Goal: Transaction & Acquisition: Purchase product/service

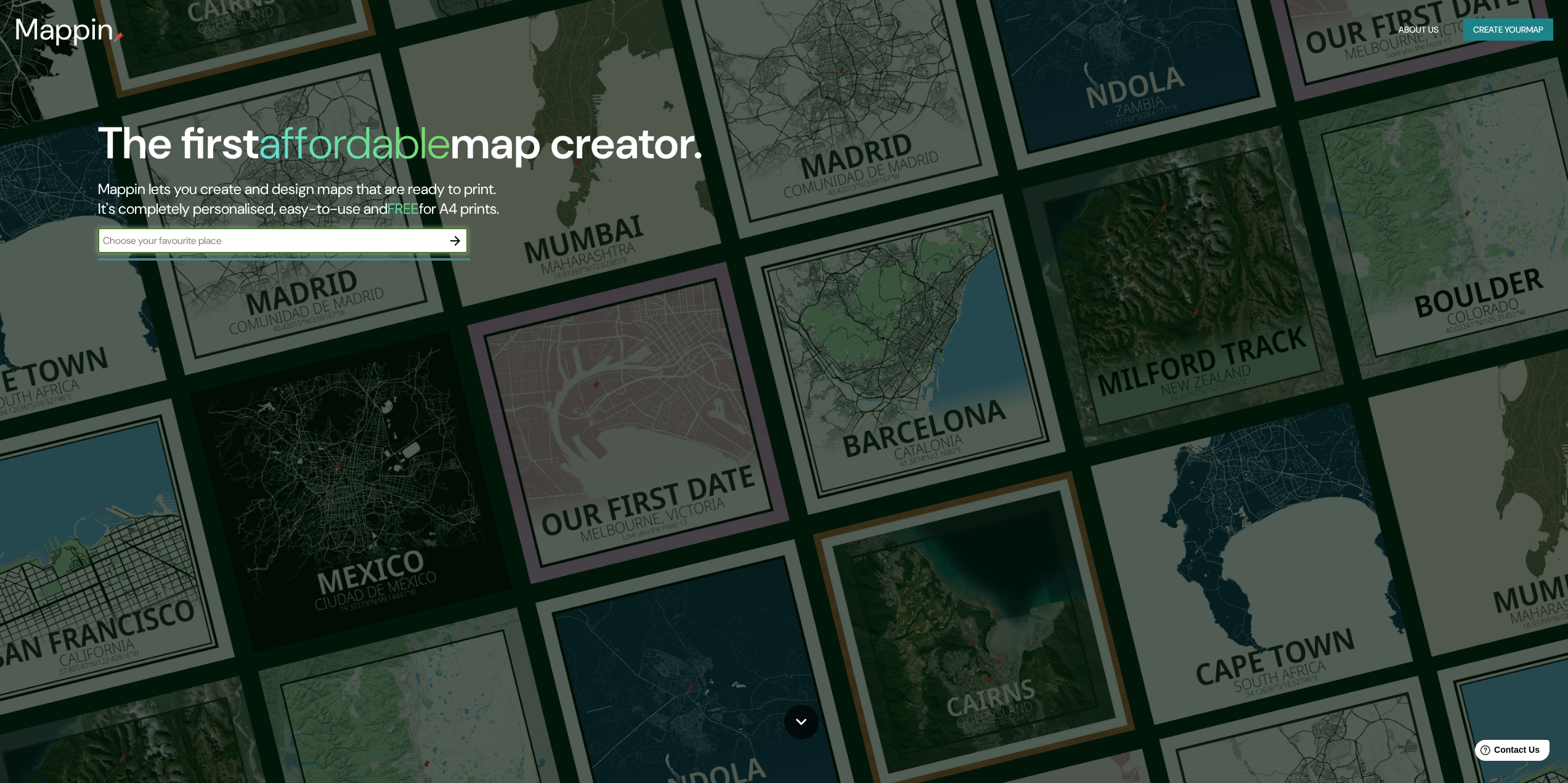
click at [242, 240] on input "text" at bounding box center [270, 240] width 345 height 14
click at [275, 239] on input "text" at bounding box center [270, 240] width 345 height 14
paste input "[PERSON_NAME]"
type input "[PERSON_NAME]"
click at [454, 242] on icon "button" at bounding box center [455, 241] width 15 height 15
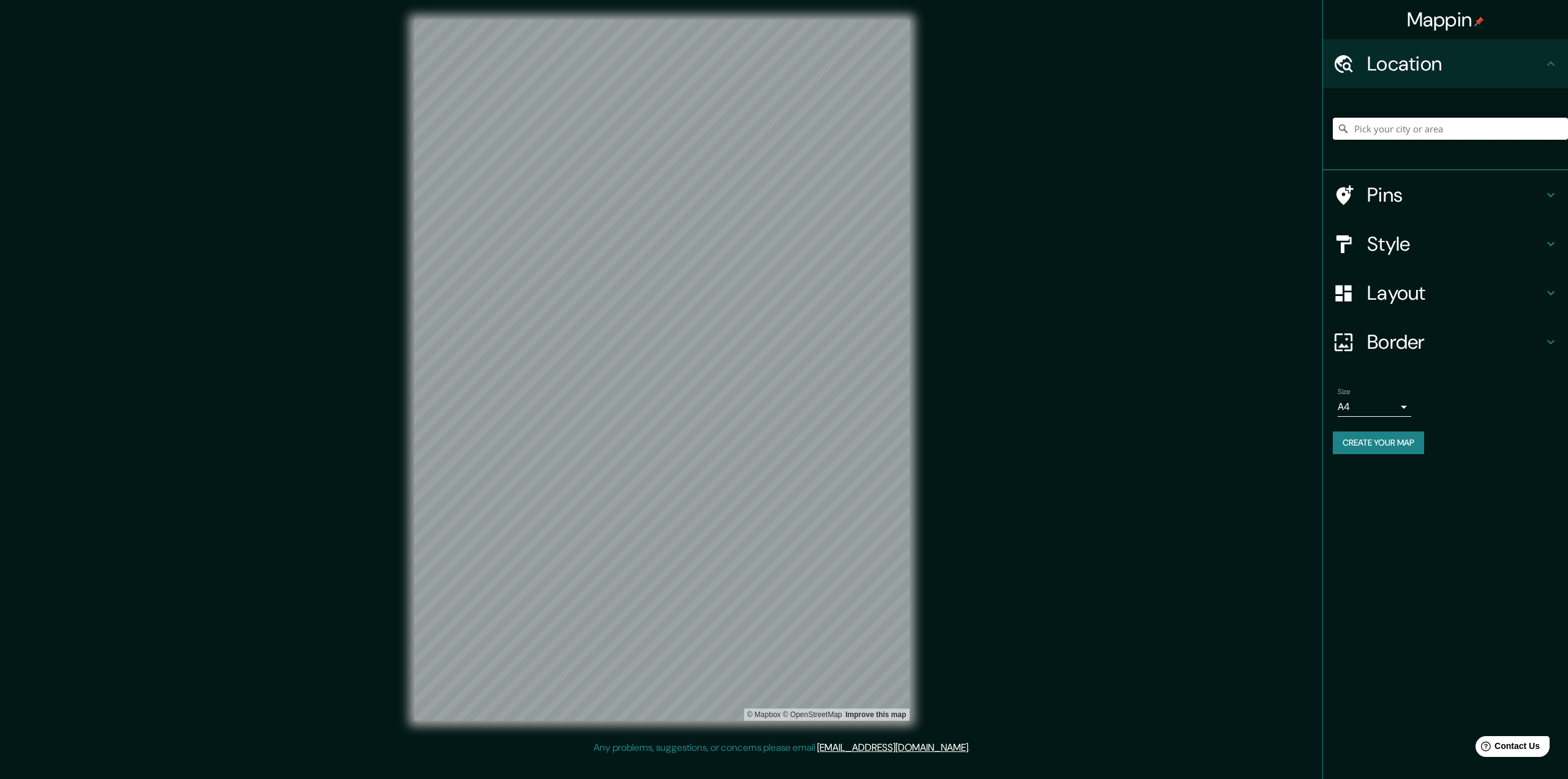
click at [1465, 131] on input "Pick your city or area" at bounding box center [1450, 128] width 235 height 22
paste input "[PERSON_NAME]"
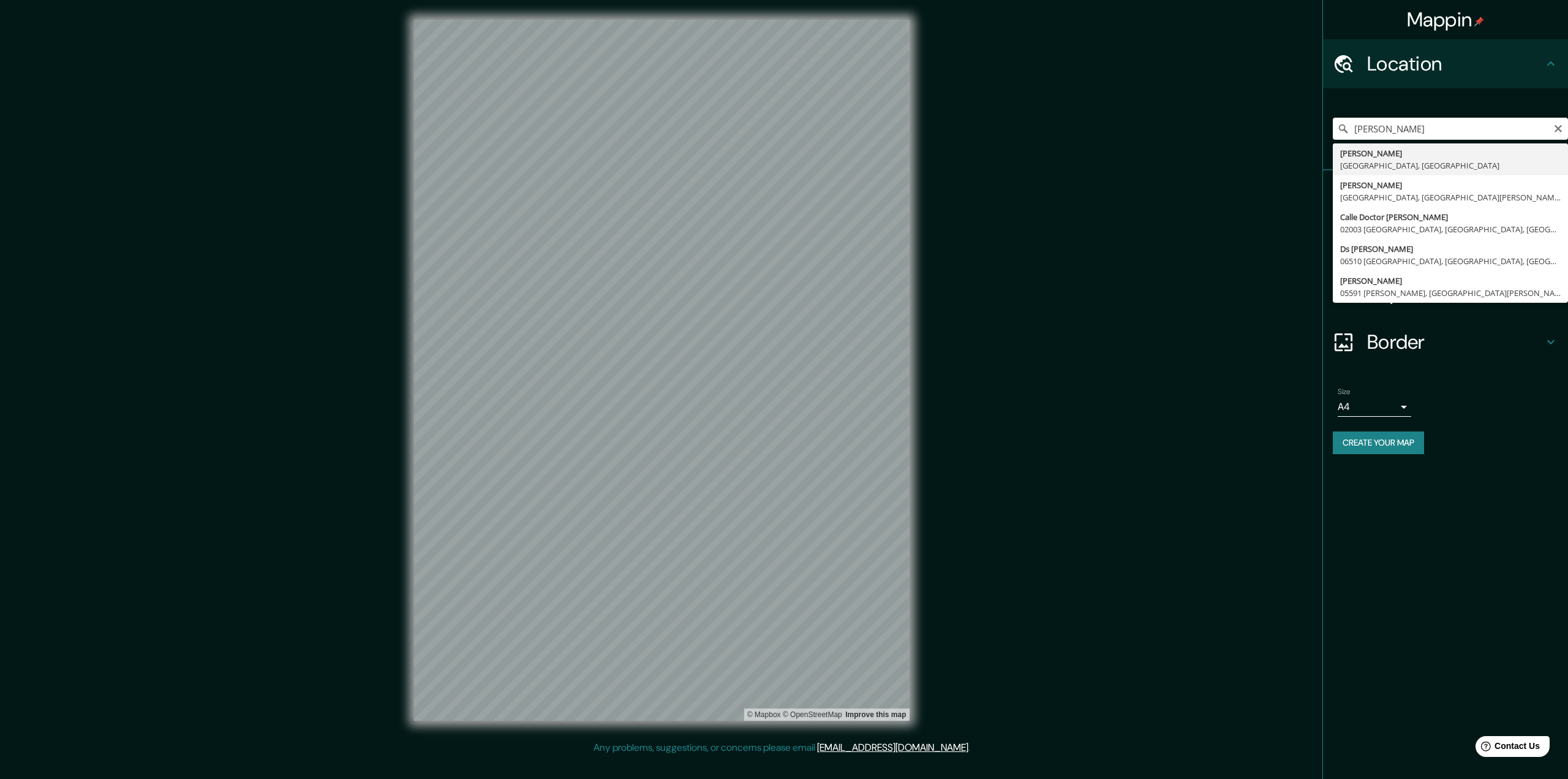
type input "[PERSON_NAME], [GEOGRAPHIC_DATA], [GEOGRAPHIC_DATA]"
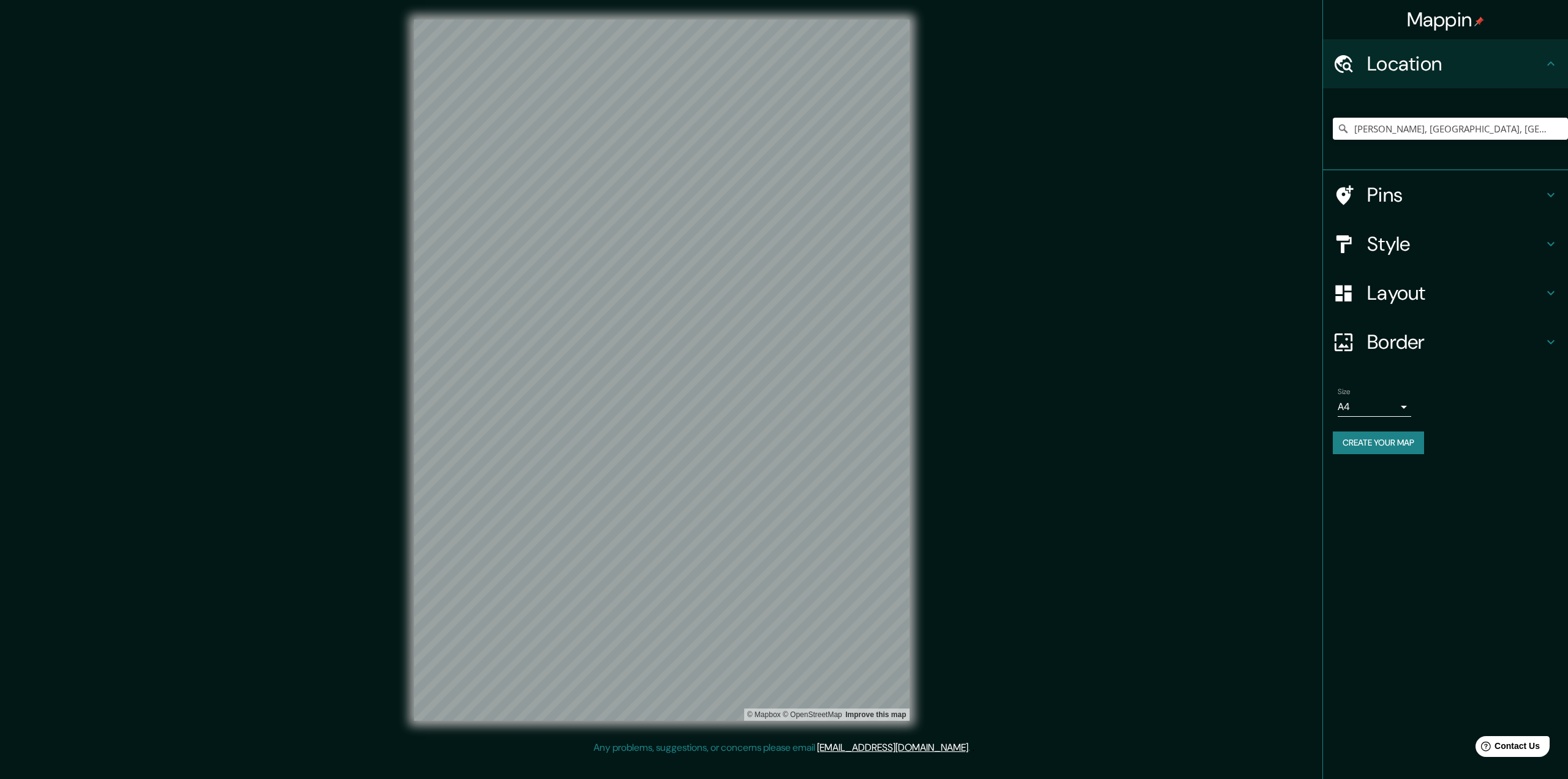
click at [1407, 248] on h4 "Style" at bounding box center [1456, 244] width 177 height 25
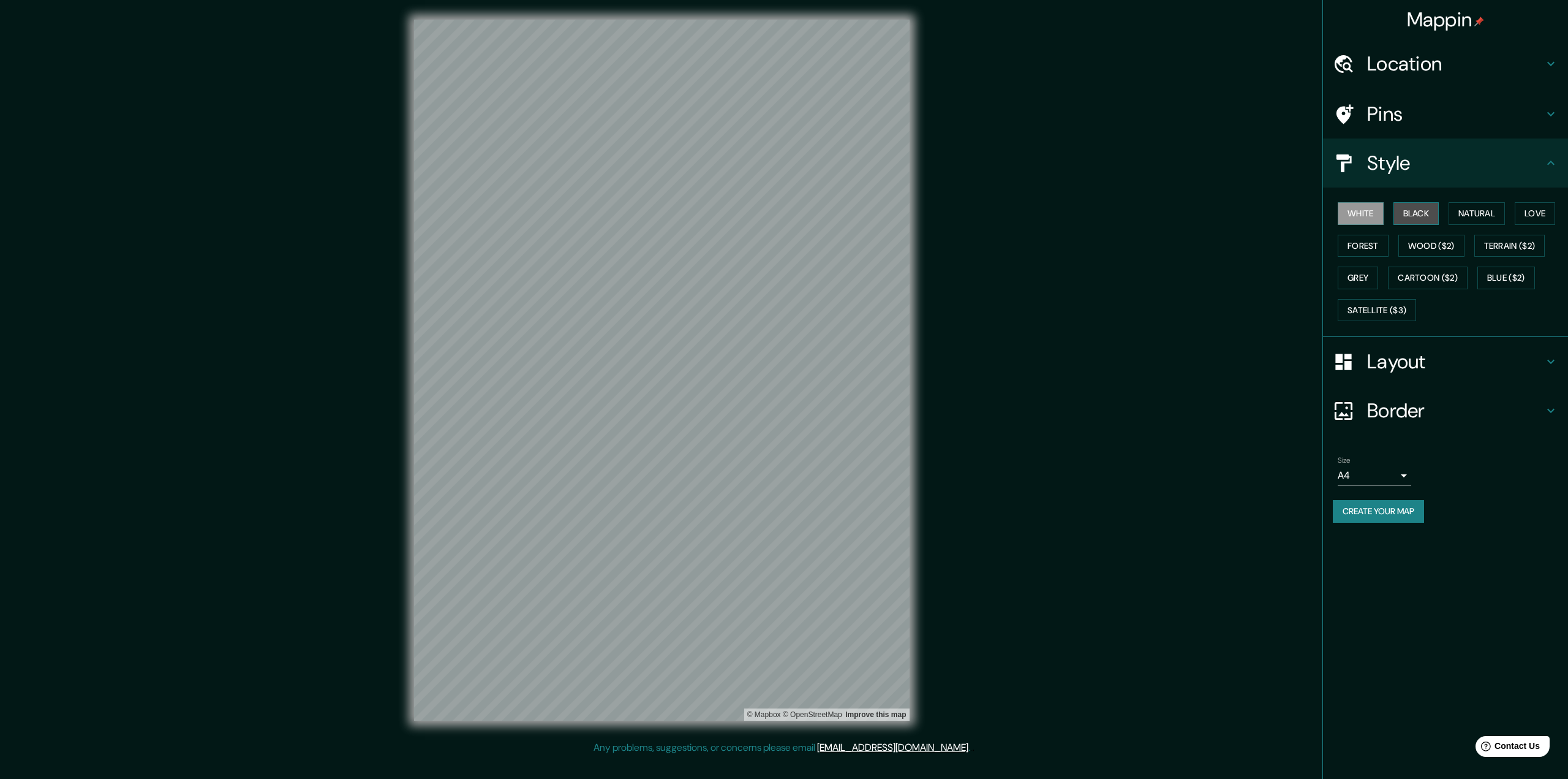
click at [1419, 208] on button "Black" at bounding box center [1417, 214] width 46 height 23
click at [1483, 209] on button "Natural" at bounding box center [1477, 214] width 57 height 23
click at [1376, 205] on button "White" at bounding box center [1361, 214] width 46 height 23
click at [1490, 218] on button "Natural" at bounding box center [1477, 214] width 57 height 23
click at [1540, 220] on button "Love" at bounding box center [1535, 214] width 41 height 23
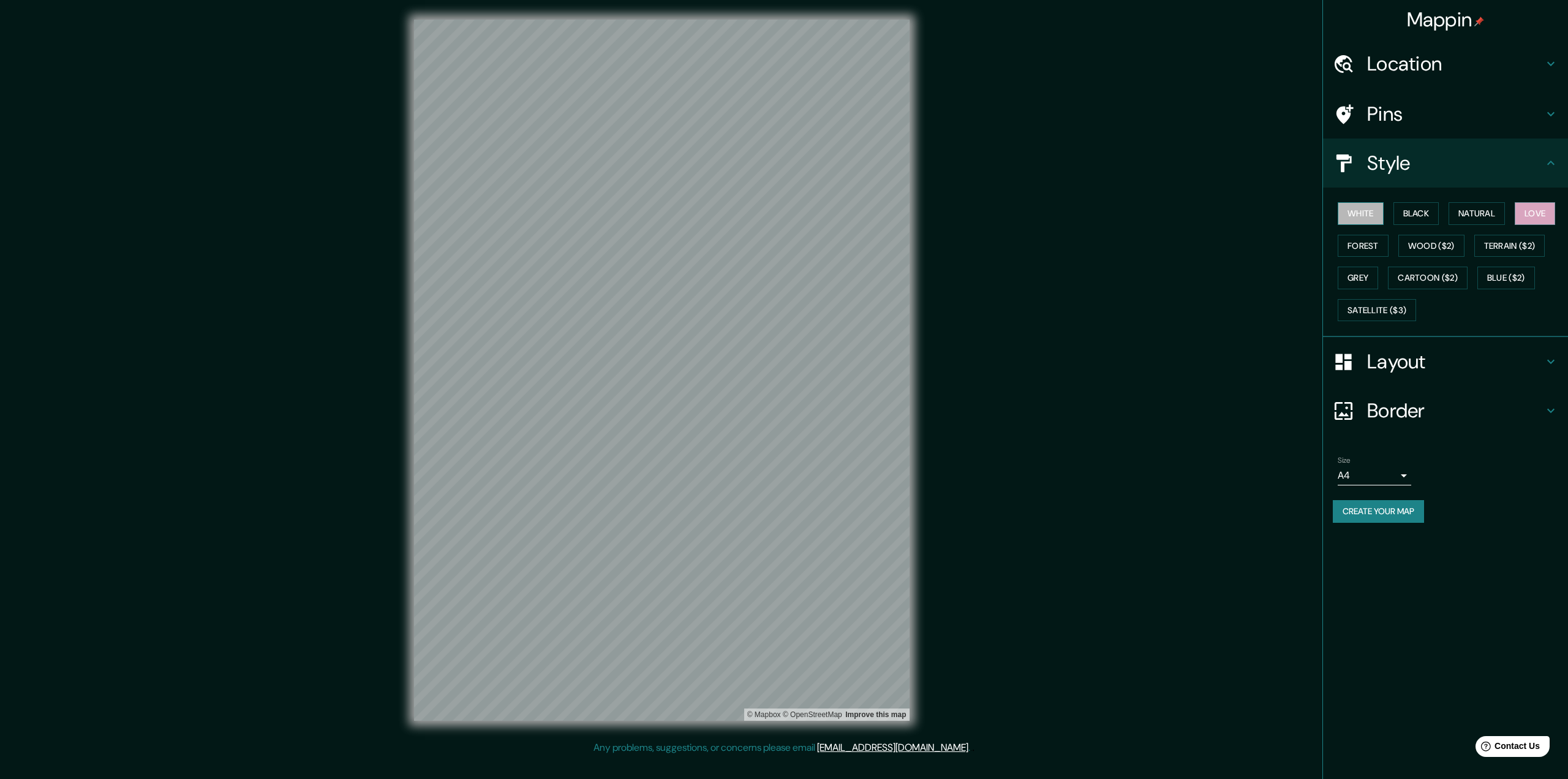
click at [1373, 214] on button "White" at bounding box center [1361, 214] width 46 height 23
click at [1485, 214] on button "Natural" at bounding box center [1477, 214] width 57 height 23
click at [1484, 254] on button "Terrain ($2)" at bounding box center [1509, 246] width 71 height 23
click at [1439, 249] on button "Wood ($2)" at bounding box center [1432, 246] width 66 height 23
click at [1384, 254] on button "Forest" at bounding box center [1364, 246] width 51 height 23
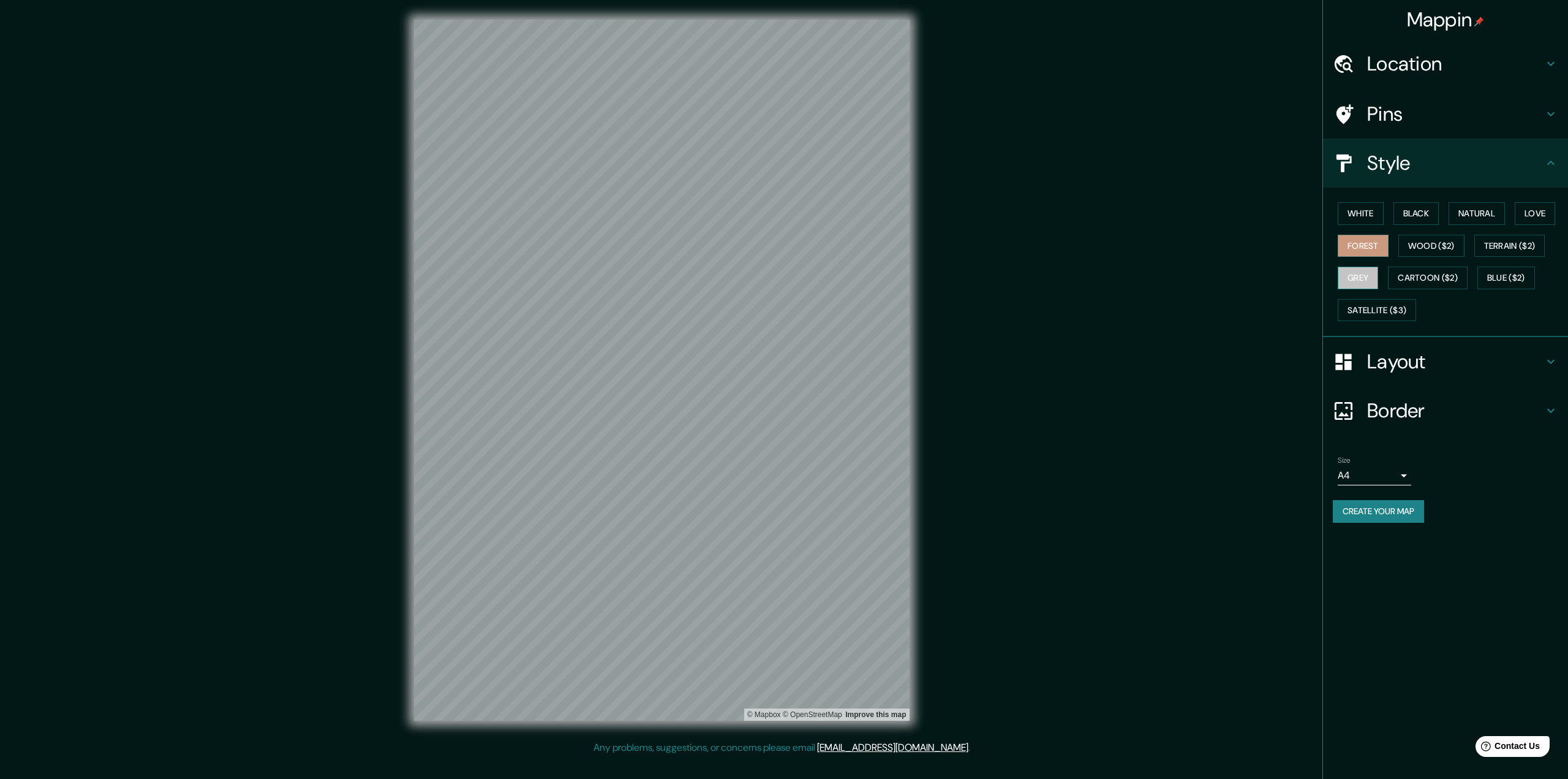
click at [1352, 282] on button "Grey" at bounding box center [1358, 278] width 41 height 23
click at [1355, 296] on div "White Black Natural Love Forest Wood ($2) Terrain ($2) Grey Cartoon ($2) Blue (…" at bounding box center [1450, 262] width 235 height 129
click at [1363, 309] on button "Satellite ($3)" at bounding box center [1377, 310] width 78 height 23
click at [1388, 218] on div "White Black Natural Love Forest Wood ($2) Terrain ($2) Grey Cartoon ($2) Blue (…" at bounding box center [1450, 262] width 235 height 129
click at [1377, 216] on button "White" at bounding box center [1361, 214] width 46 height 23
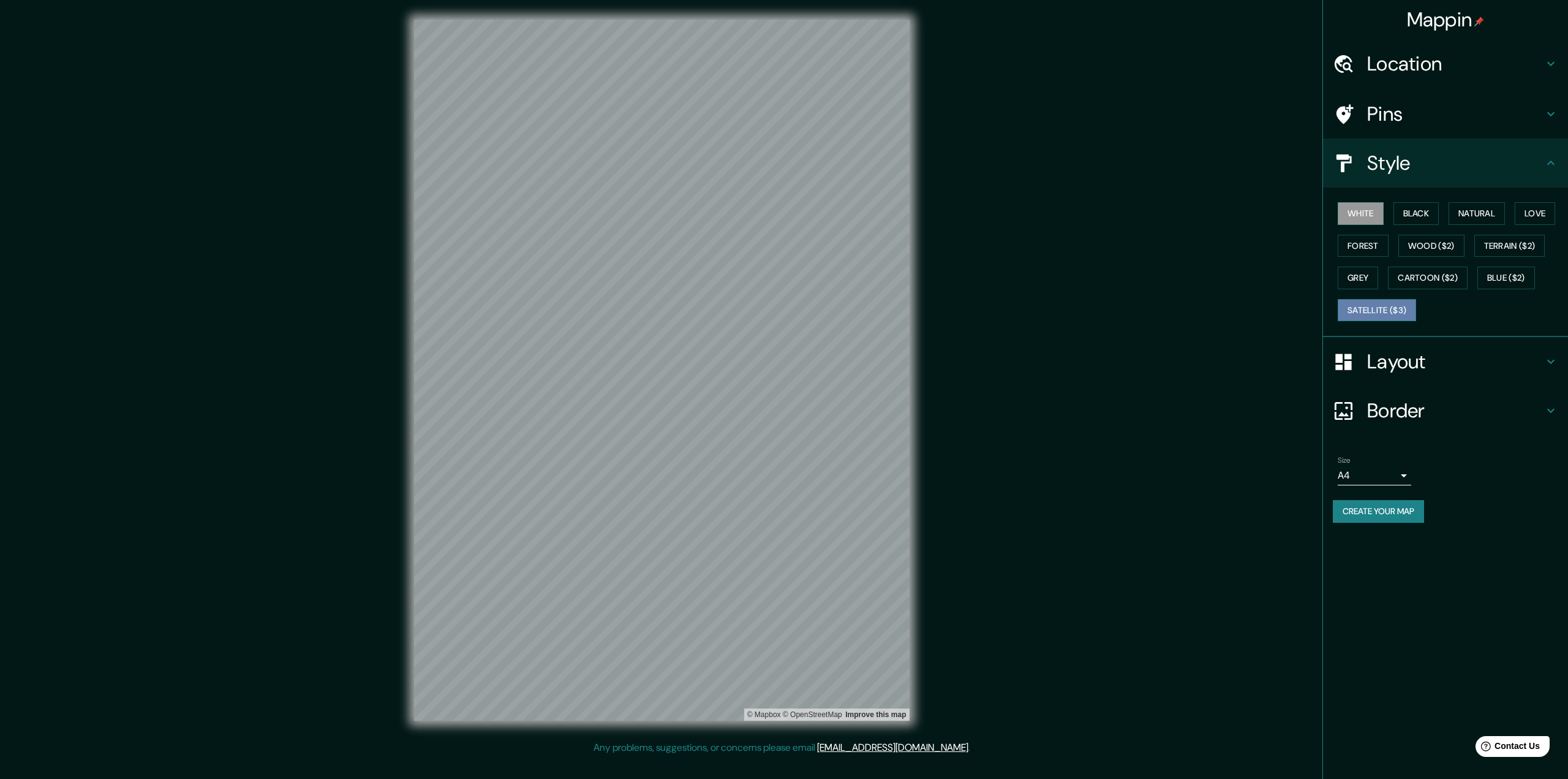
click at [1371, 307] on button "Satellite ($3)" at bounding box center [1377, 310] width 78 height 23
click at [1353, 206] on button "White" at bounding box center [1361, 214] width 46 height 23
click at [1402, 201] on div "White Black Natural Love Forest Wood ($2) Terrain ($2) Grey Cartoon ($2) Blue (…" at bounding box center [1450, 262] width 235 height 129
click at [1410, 206] on button "Black" at bounding box center [1417, 214] width 46 height 23
click at [1480, 219] on button "Natural" at bounding box center [1477, 214] width 57 height 23
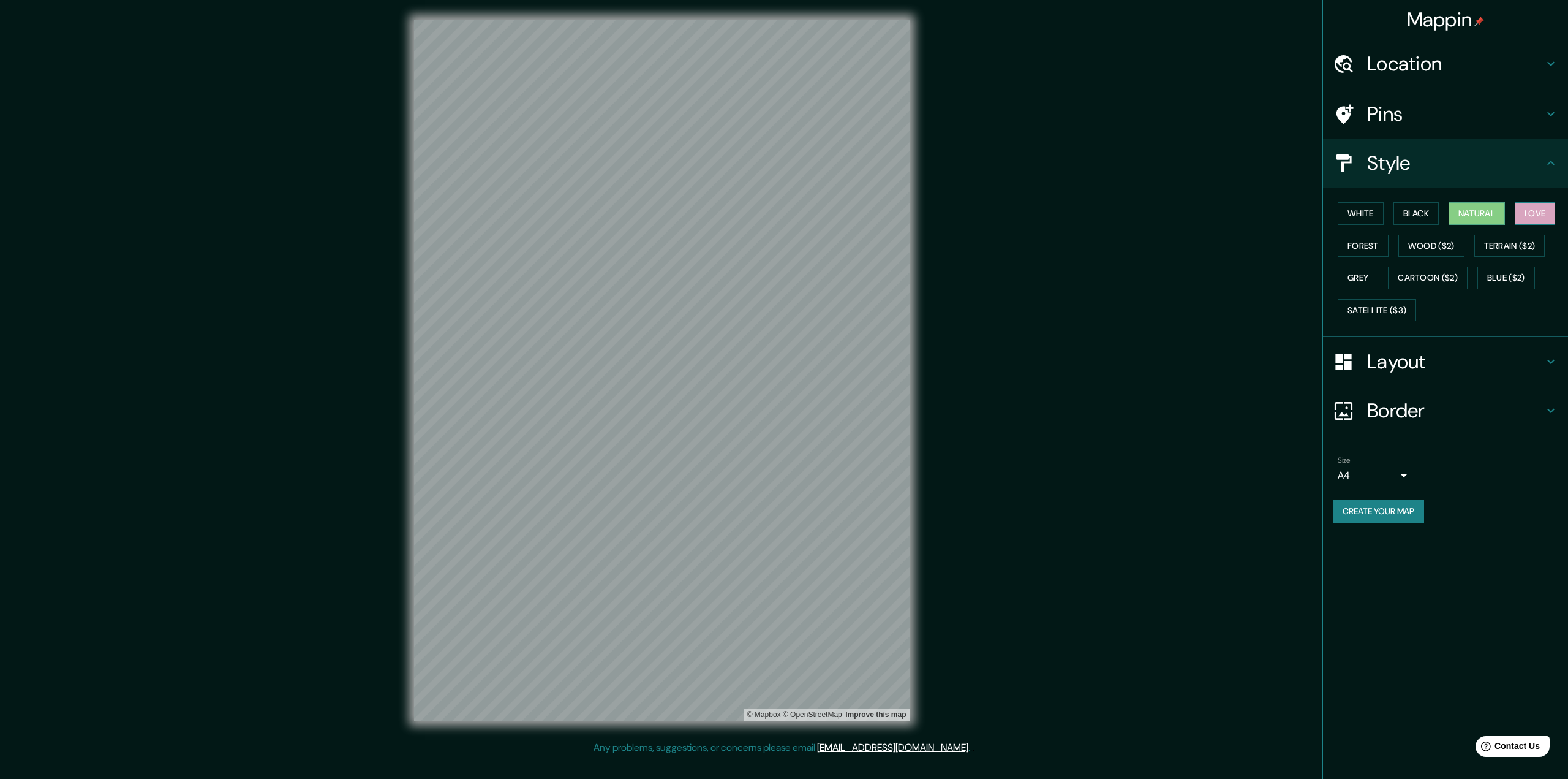
click at [1535, 216] on button "Love" at bounding box center [1535, 214] width 41 height 23
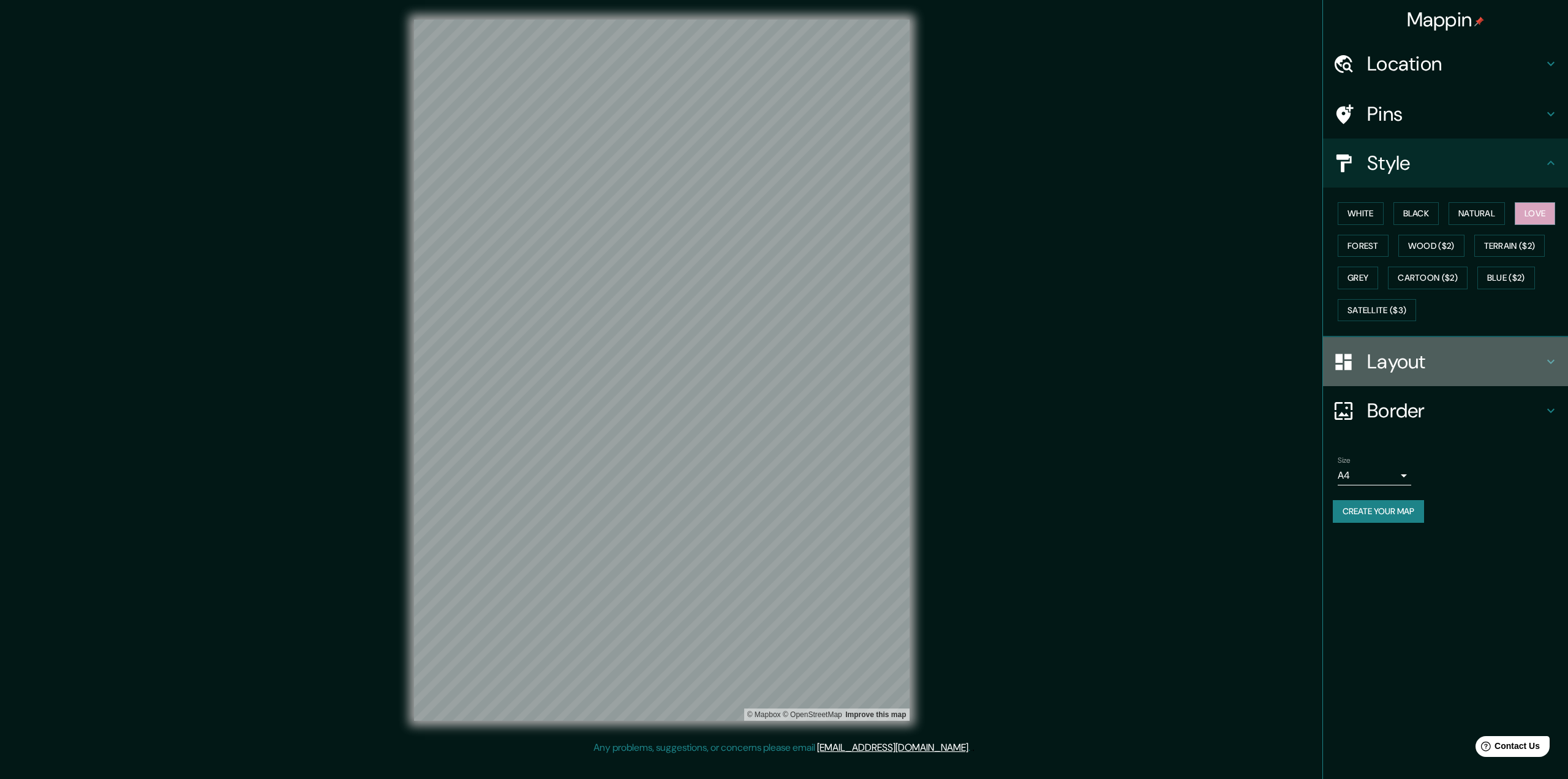
click at [1397, 372] on h4 "Layout" at bounding box center [1456, 361] width 177 height 25
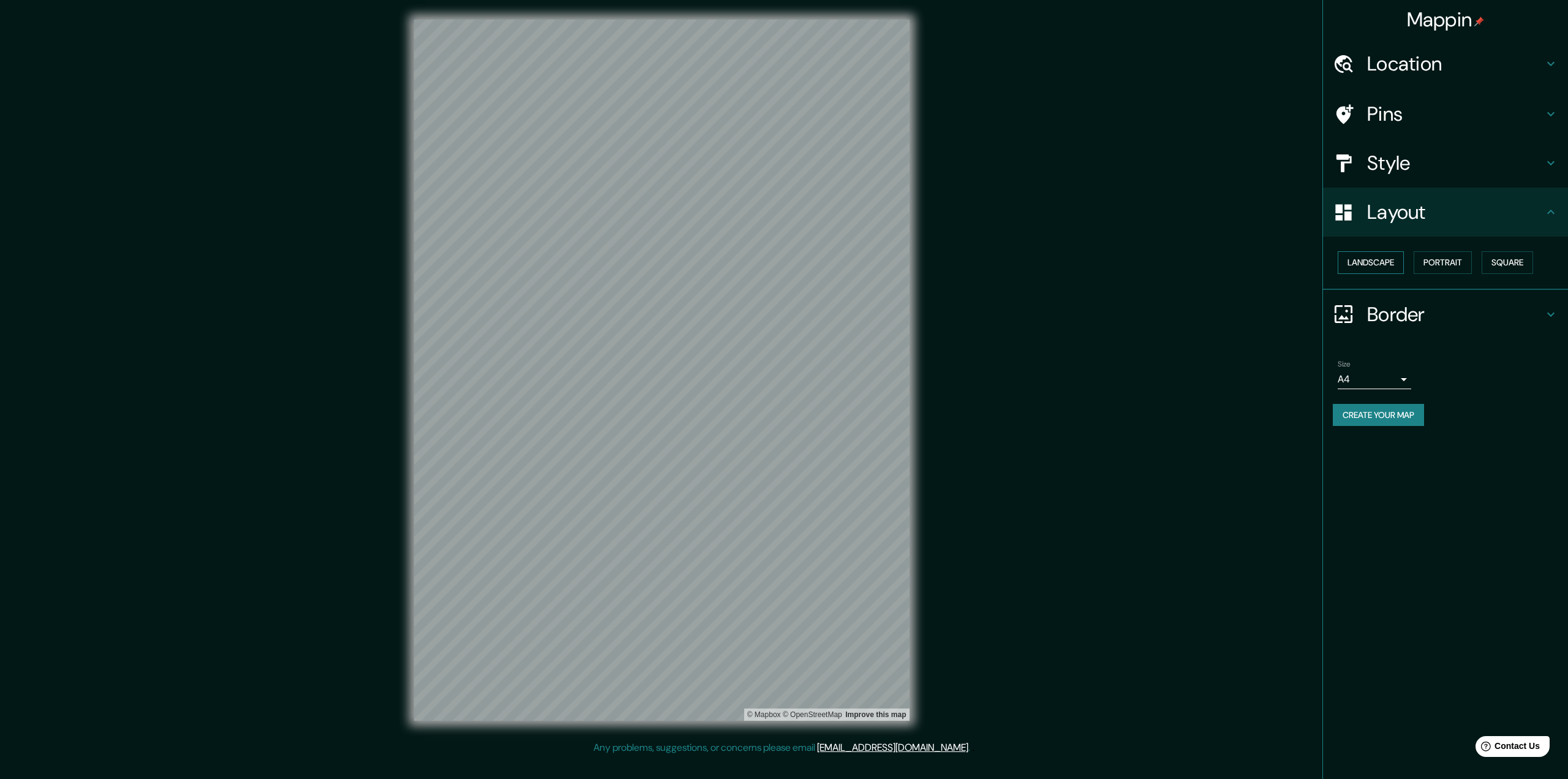
click at [1401, 268] on button "Landscape" at bounding box center [1371, 263] width 66 height 23
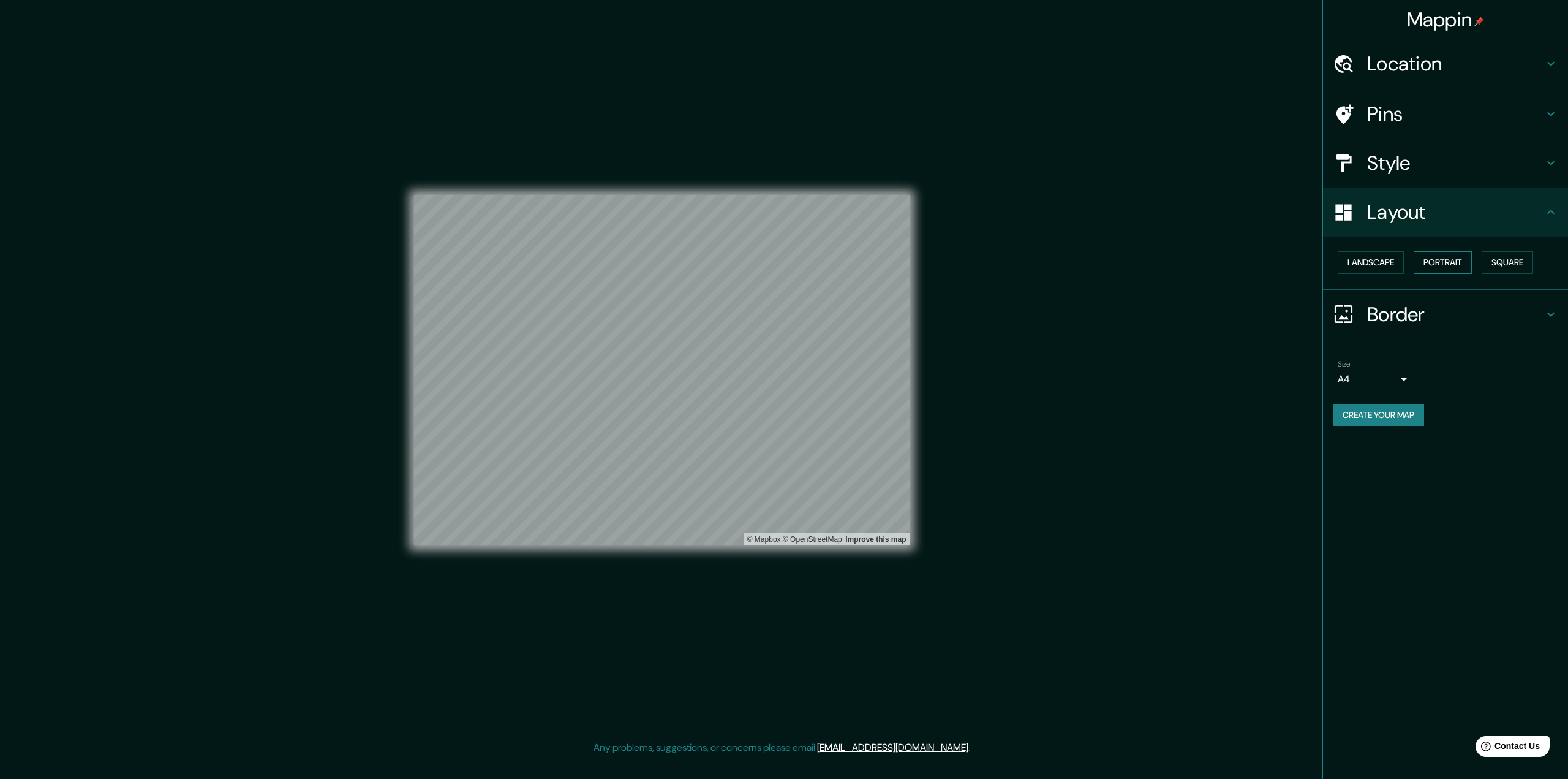
click at [1423, 268] on button "Portrait" at bounding box center [1443, 263] width 59 height 23
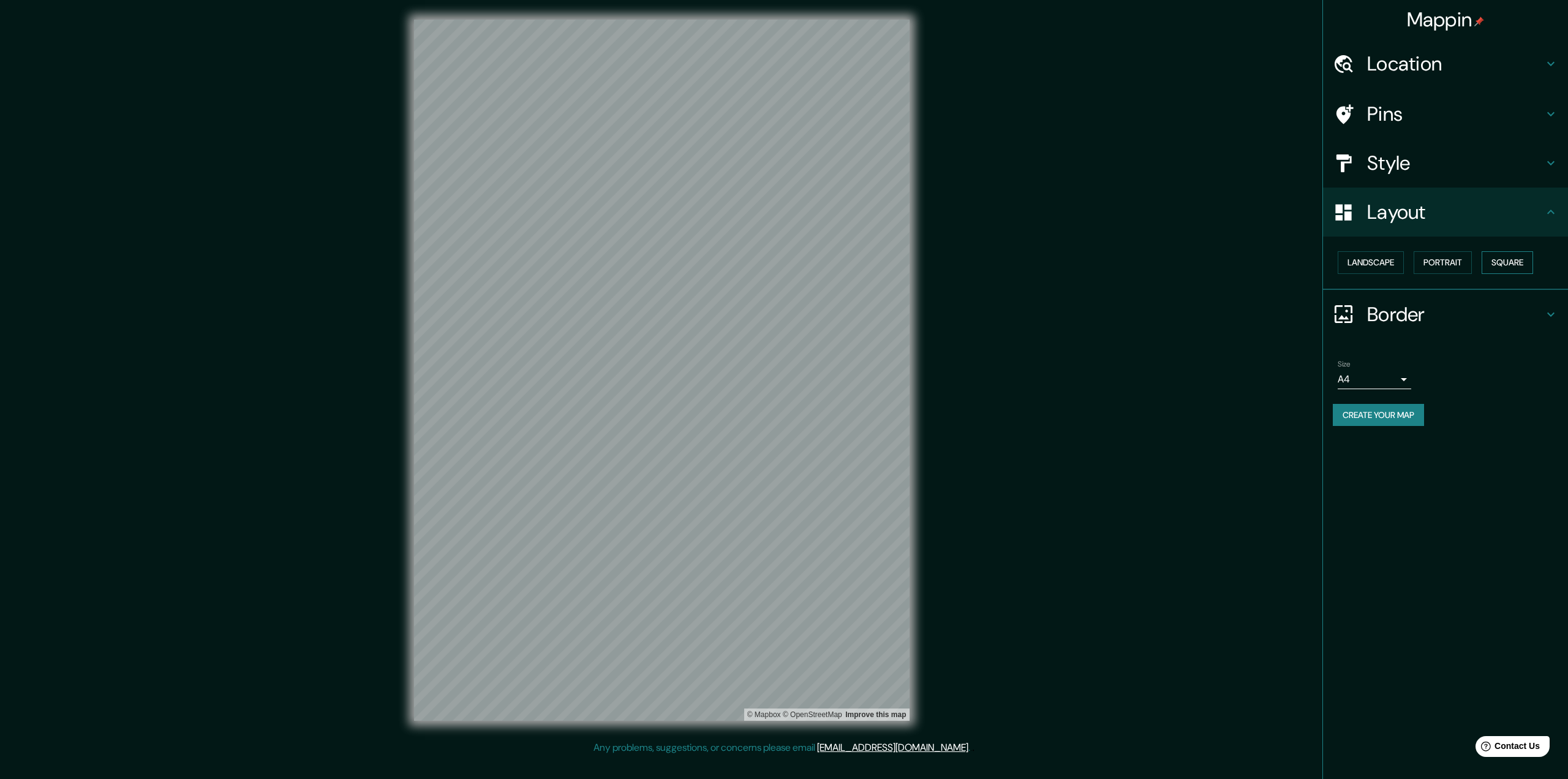
click at [1525, 262] on button "Square" at bounding box center [1508, 263] width 51 height 23
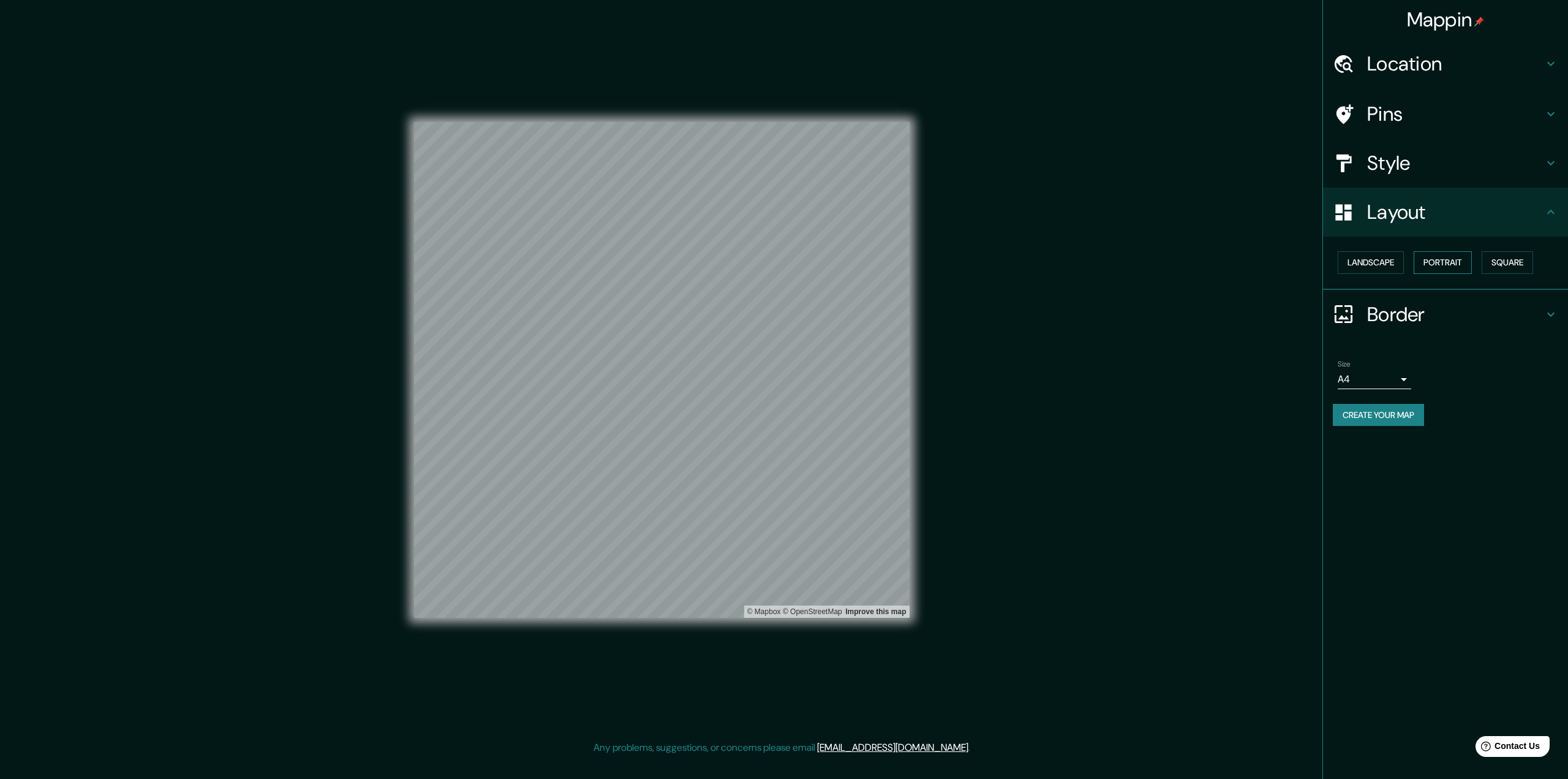
click at [1461, 264] on button "Portrait" at bounding box center [1443, 263] width 59 height 23
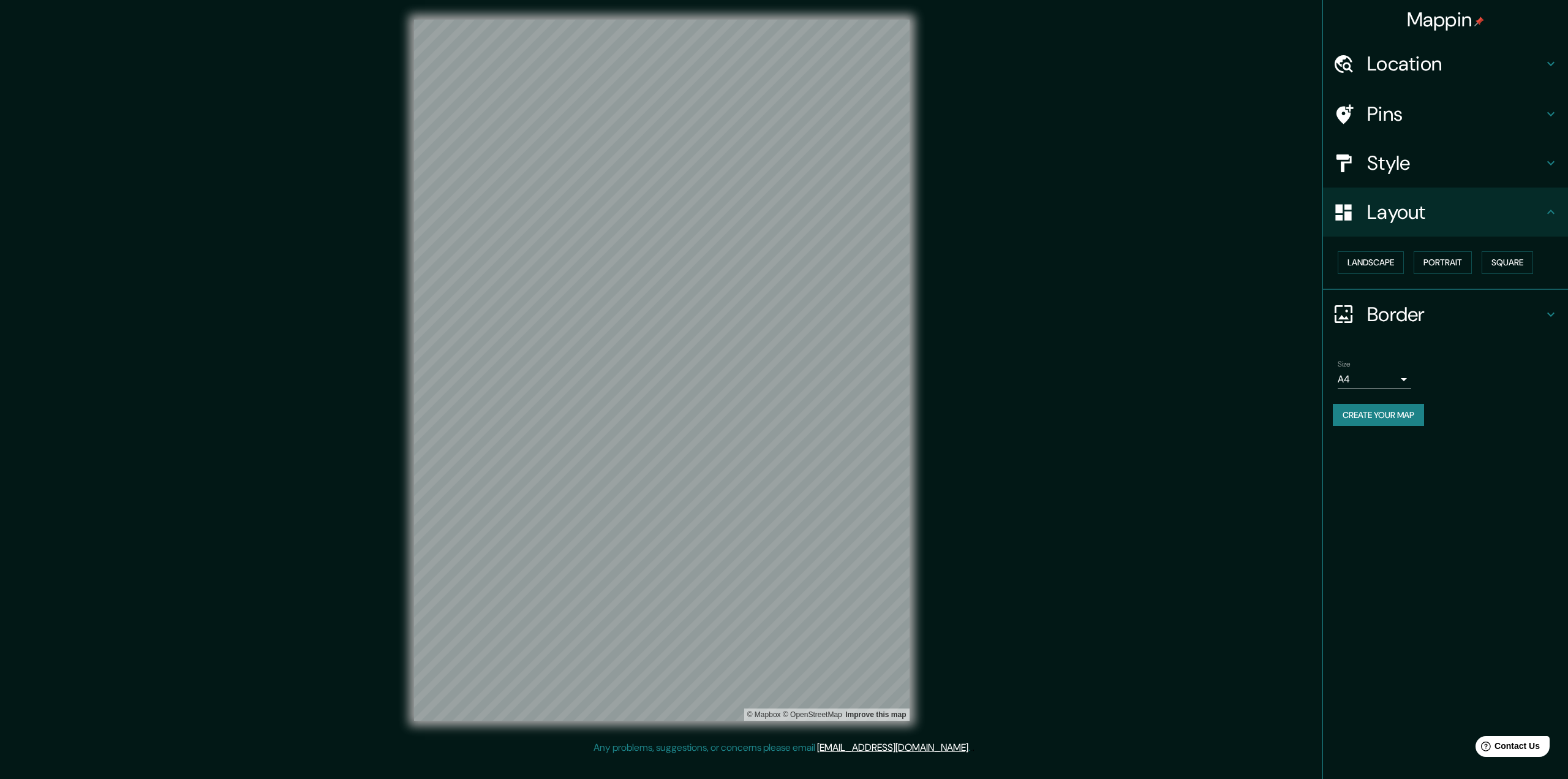
click at [1407, 178] on div "Style" at bounding box center [1445, 163] width 245 height 49
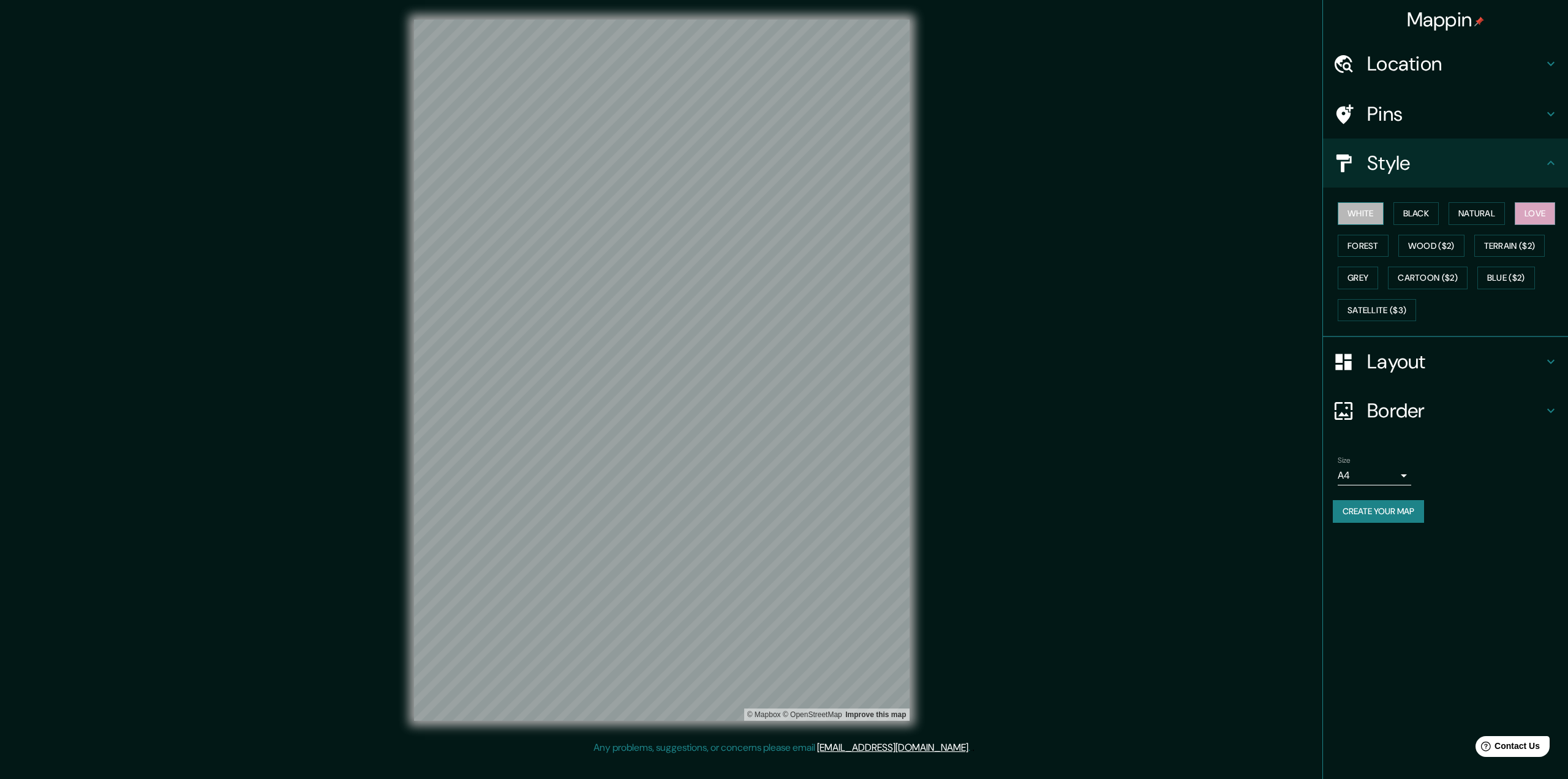
click at [1376, 212] on button "White" at bounding box center [1361, 214] width 46 height 23
drag, startPoint x: 1404, startPoint y: 203, endPoint x: 1411, endPoint y: 206, distance: 7.6
click at [1407, 206] on button "Black" at bounding box center [1417, 214] width 46 height 23
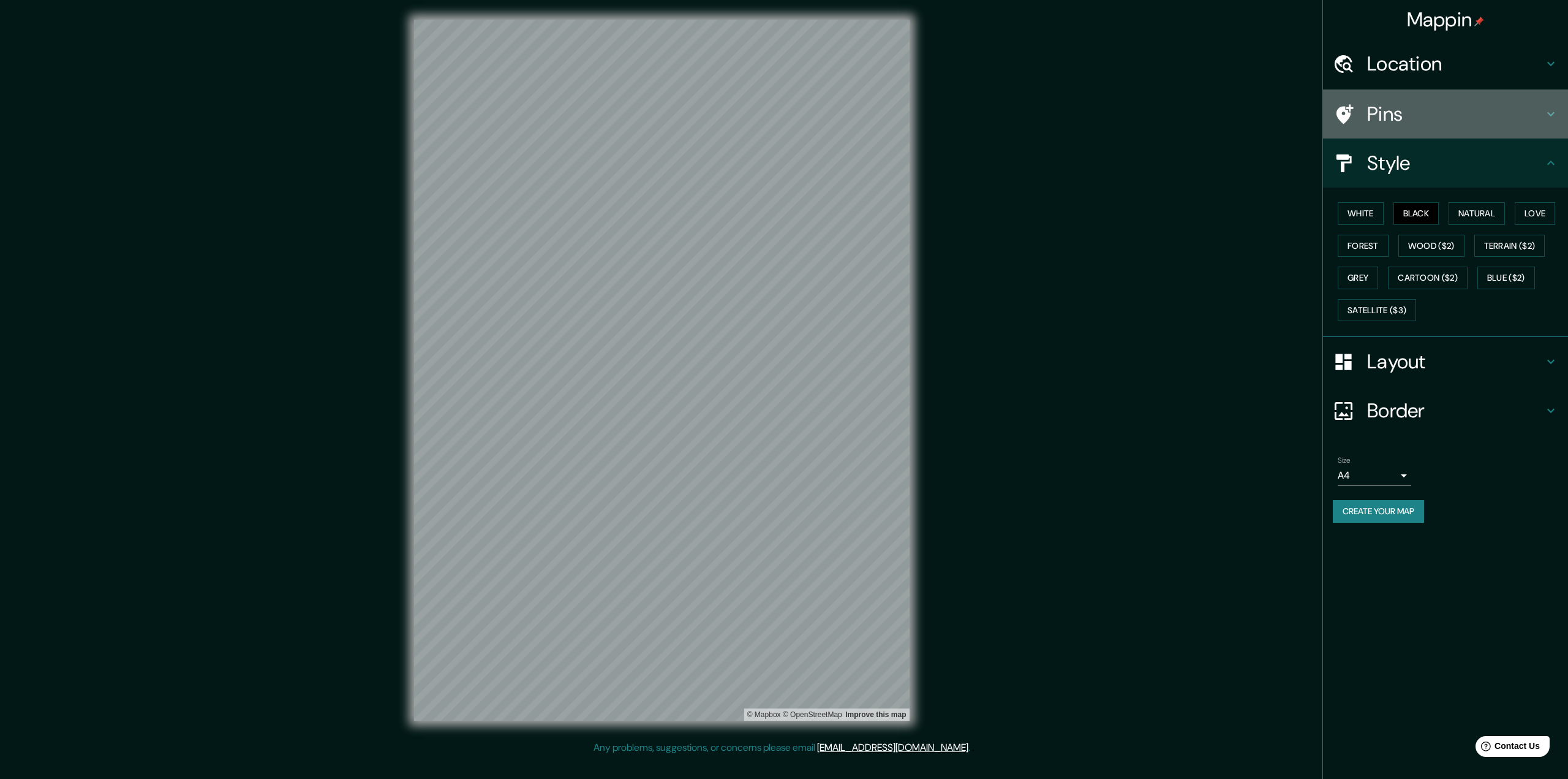
click at [1411, 125] on h4 "Pins" at bounding box center [1456, 114] width 177 height 25
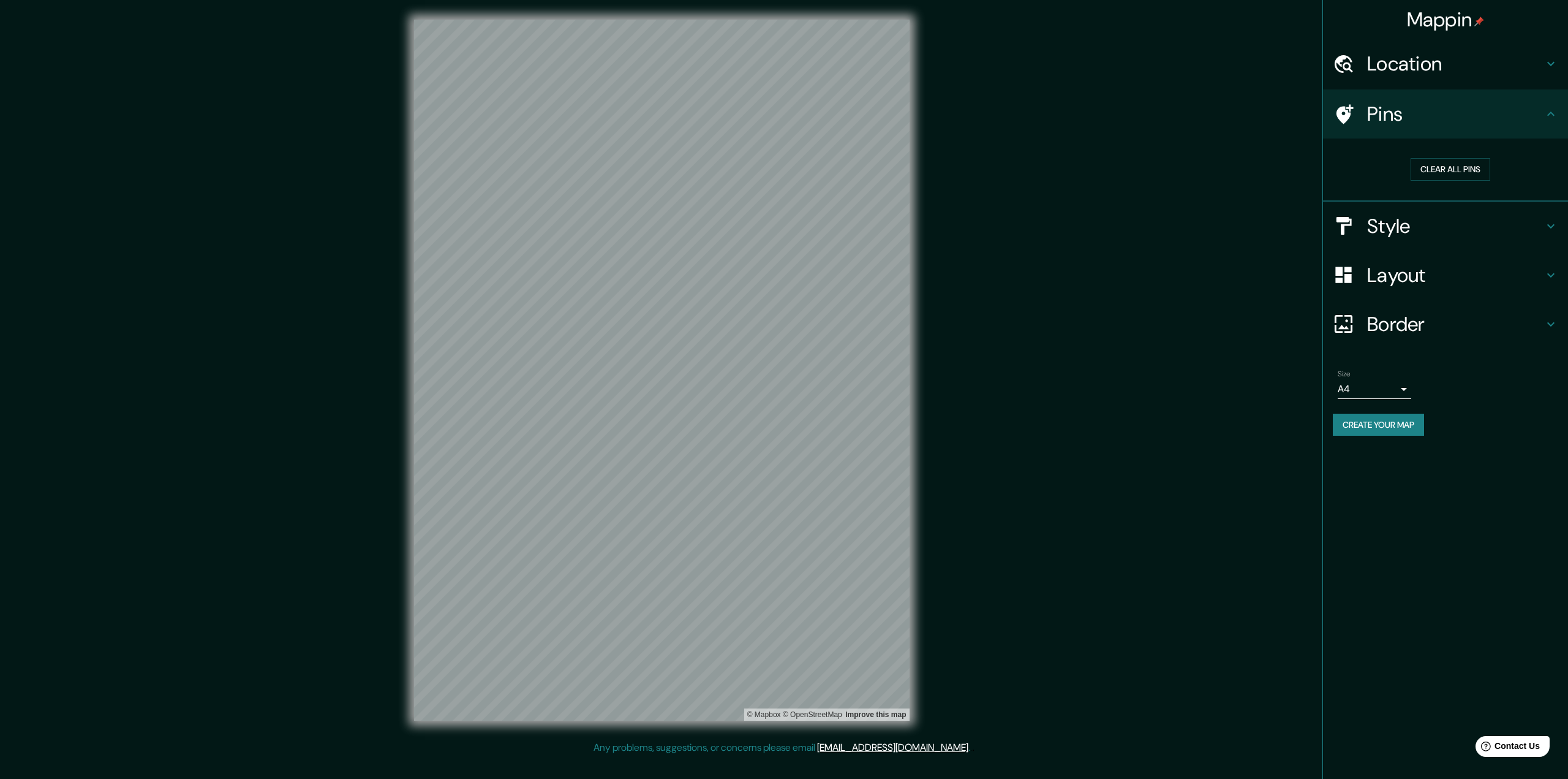
click at [1411, 125] on h4 "Pins" at bounding box center [1456, 114] width 177 height 25
click at [1421, 76] on h4 "Location" at bounding box center [1456, 63] width 177 height 25
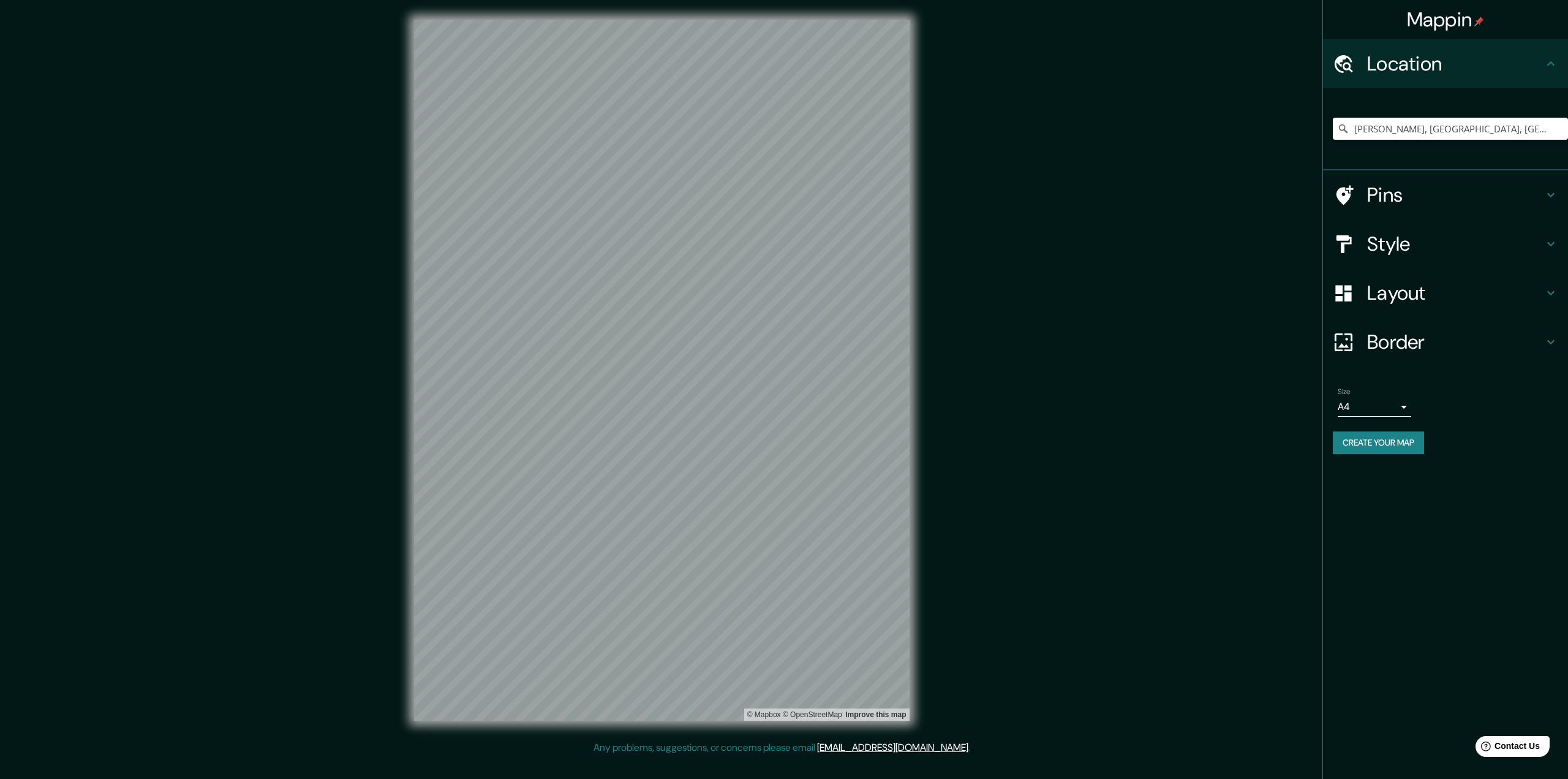
click at [1450, 286] on h4 "Layout" at bounding box center [1456, 293] width 177 height 25
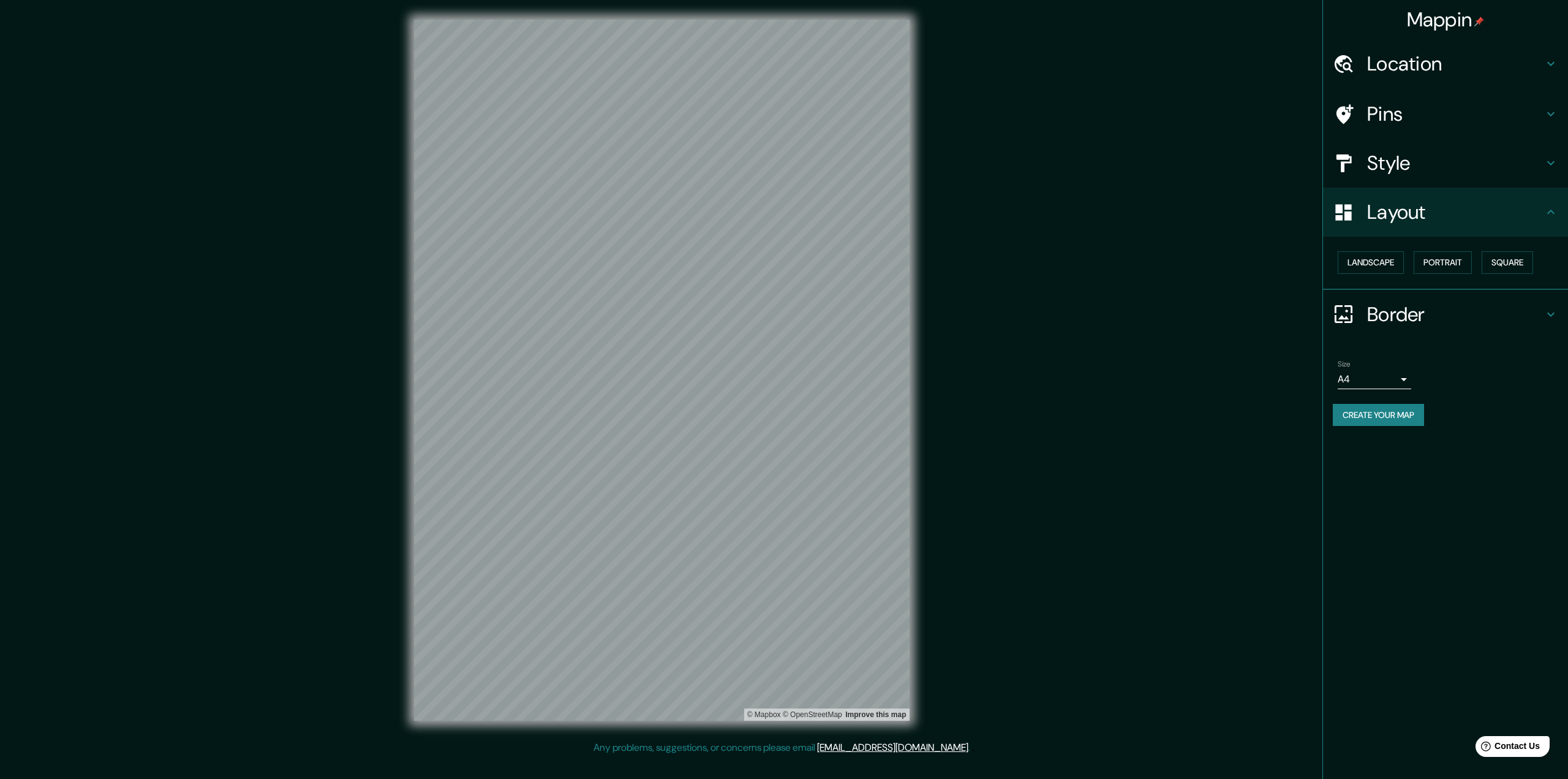
click at [1438, 221] on h4 "Layout" at bounding box center [1456, 212] width 177 height 25
click at [1416, 160] on h4 "Style" at bounding box center [1456, 163] width 177 height 25
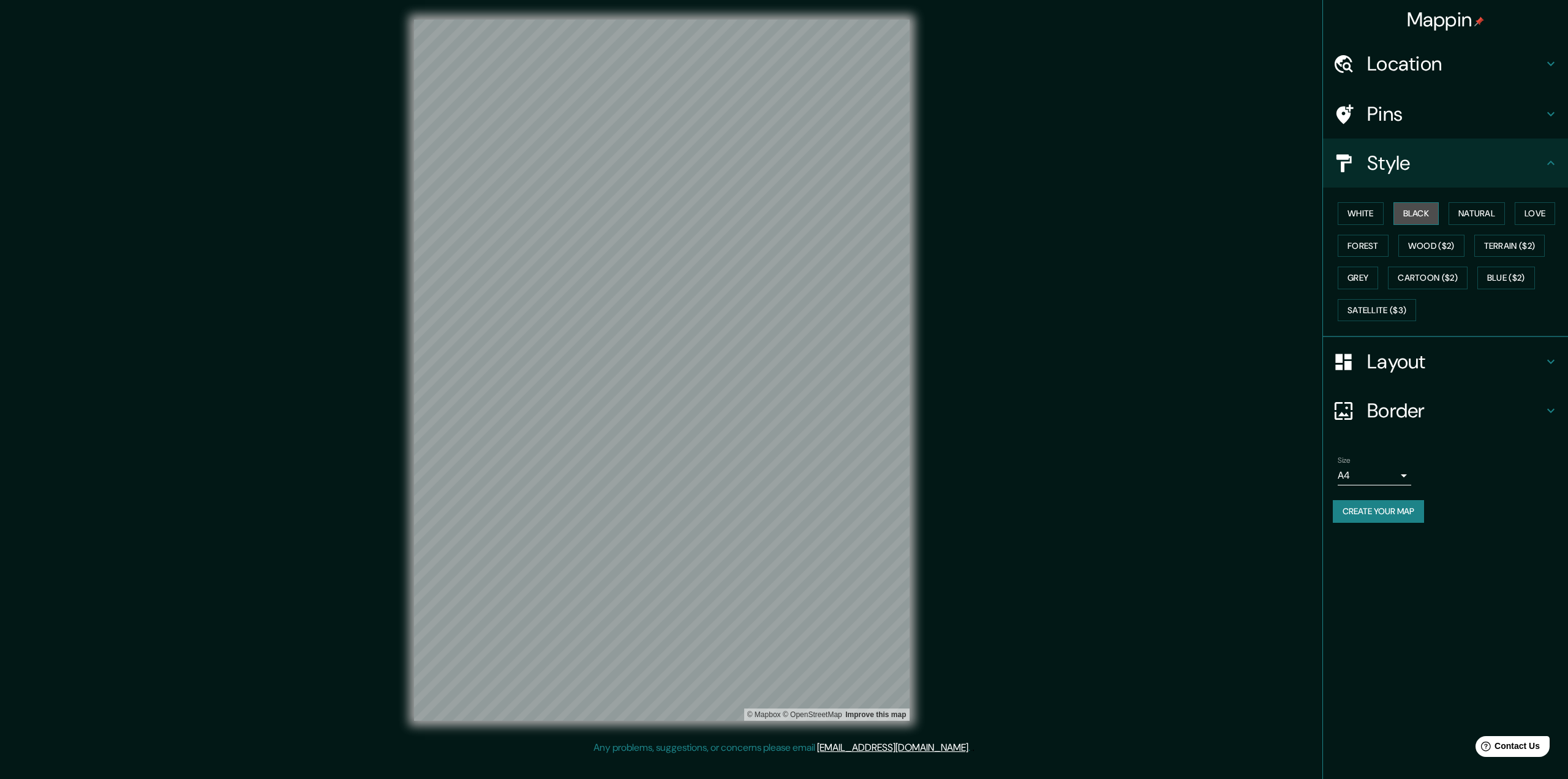
click at [1411, 204] on button "Black" at bounding box center [1417, 214] width 46 height 23
click at [1366, 241] on button "Forest" at bounding box center [1364, 246] width 51 height 23
click at [1447, 273] on button "Cartoon ($2)" at bounding box center [1428, 278] width 79 height 23
click at [1529, 281] on button "Blue ($2)" at bounding box center [1506, 278] width 58 height 23
click at [1351, 280] on button "Grey" at bounding box center [1358, 278] width 41 height 23
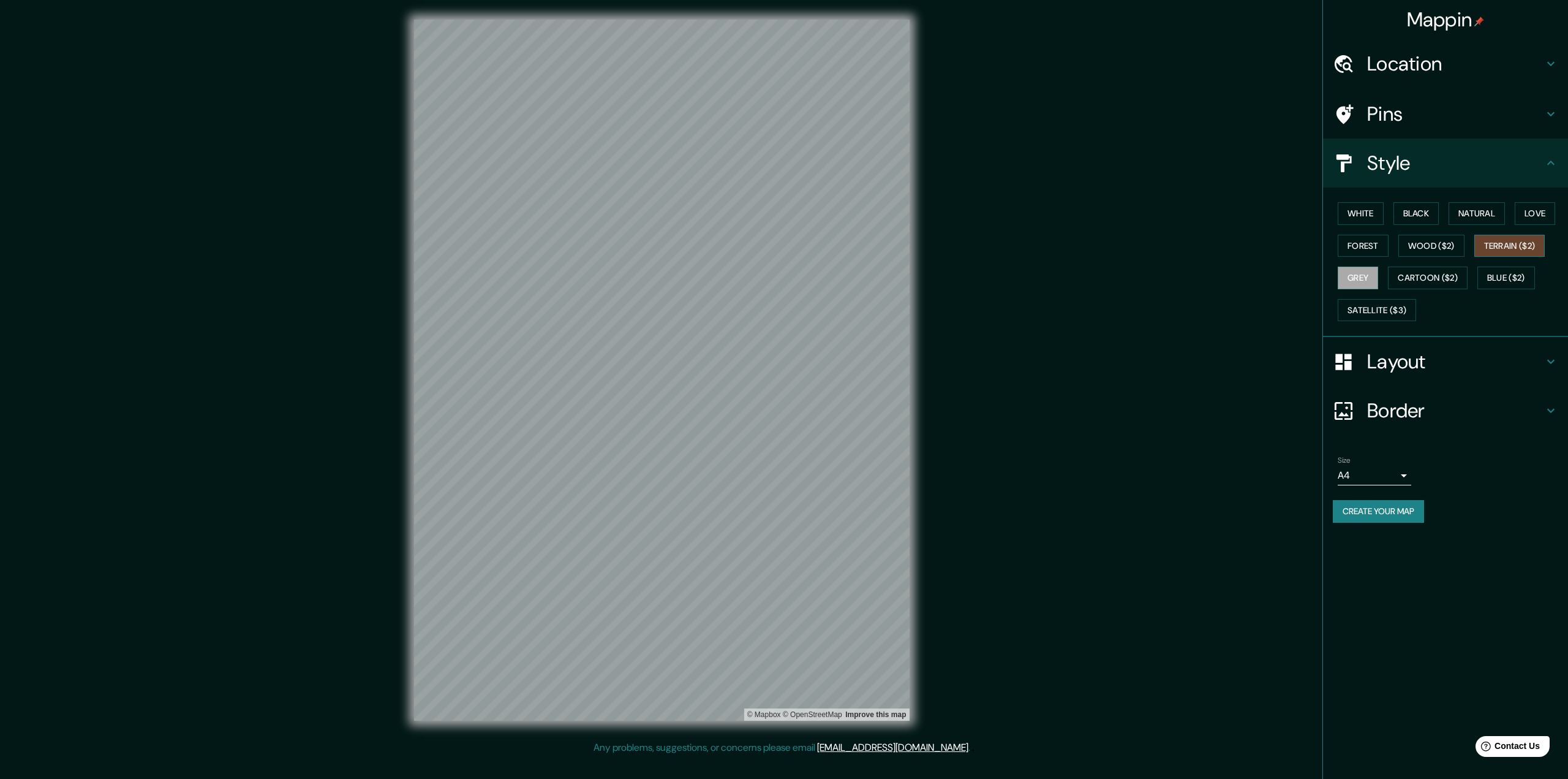
click at [1501, 249] on button "Terrain ($2)" at bounding box center [1509, 246] width 71 height 23
click at [1452, 251] on button "Wood ($2)" at bounding box center [1432, 246] width 66 height 23
click at [1371, 240] on button "Forest" at bounding box center [1364, 246] width 51 height 23
click at [1516, 218] on div "White Black Natural Love Forest Wood ($2) Terrain ($2) Grey Cartoon ($2) Blue (…" at bounding box center [1450, 262] width 235 height 129
click at [1542, 216] on button "Love" at bounding box center [1535, 214] width 41 height 23
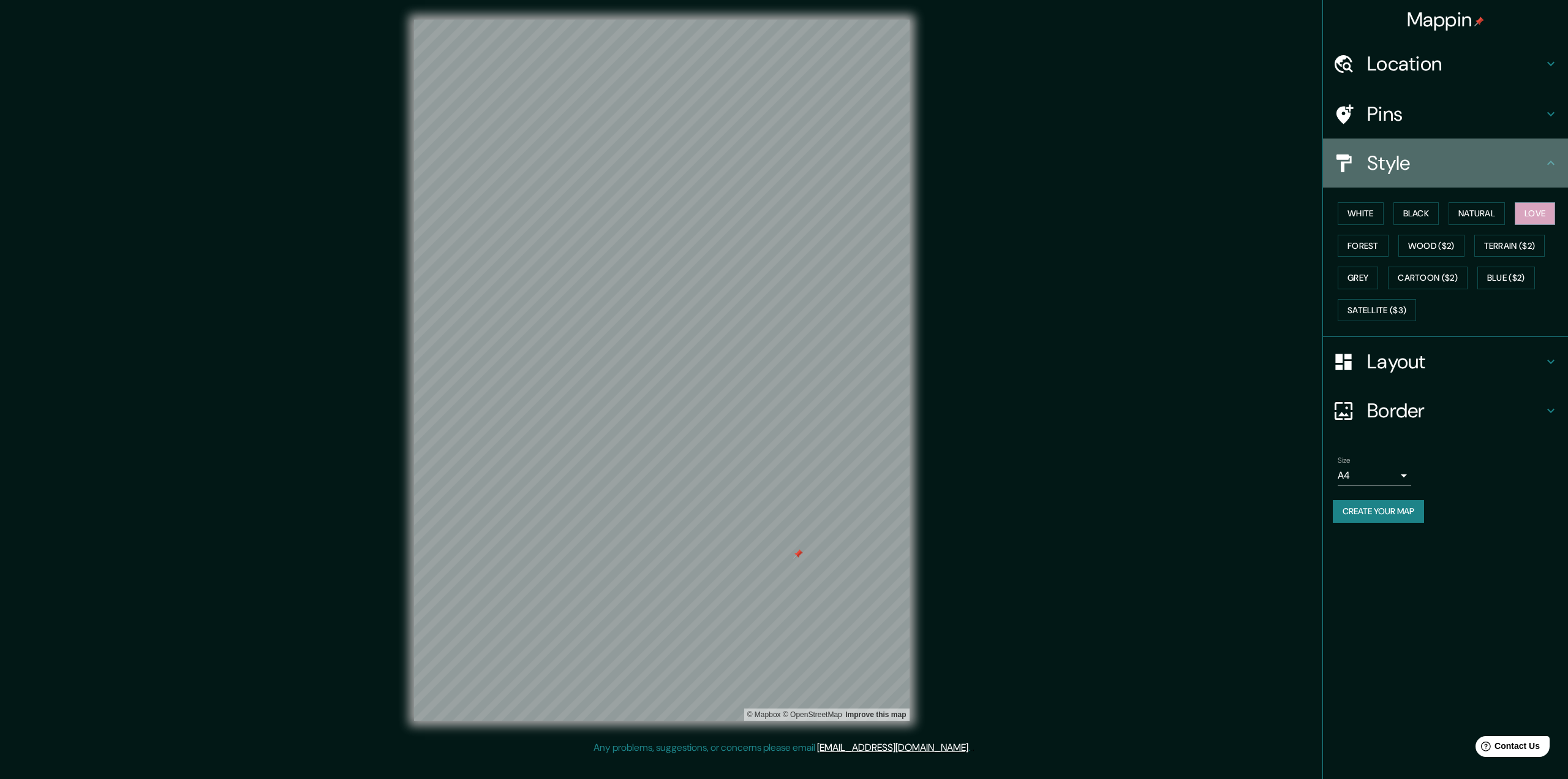
drag, startPoint x: 1527, startPoint y: 215, endPoint x: 1541, endPoint y: 166, distance: 51.0
click at [1541, 166] on h4 "Style" at bounding box center [1456, 163] width 177 height 25
click at [1563, 168] on div "Style" at bounding box center [1445, 163] width 245 height 49
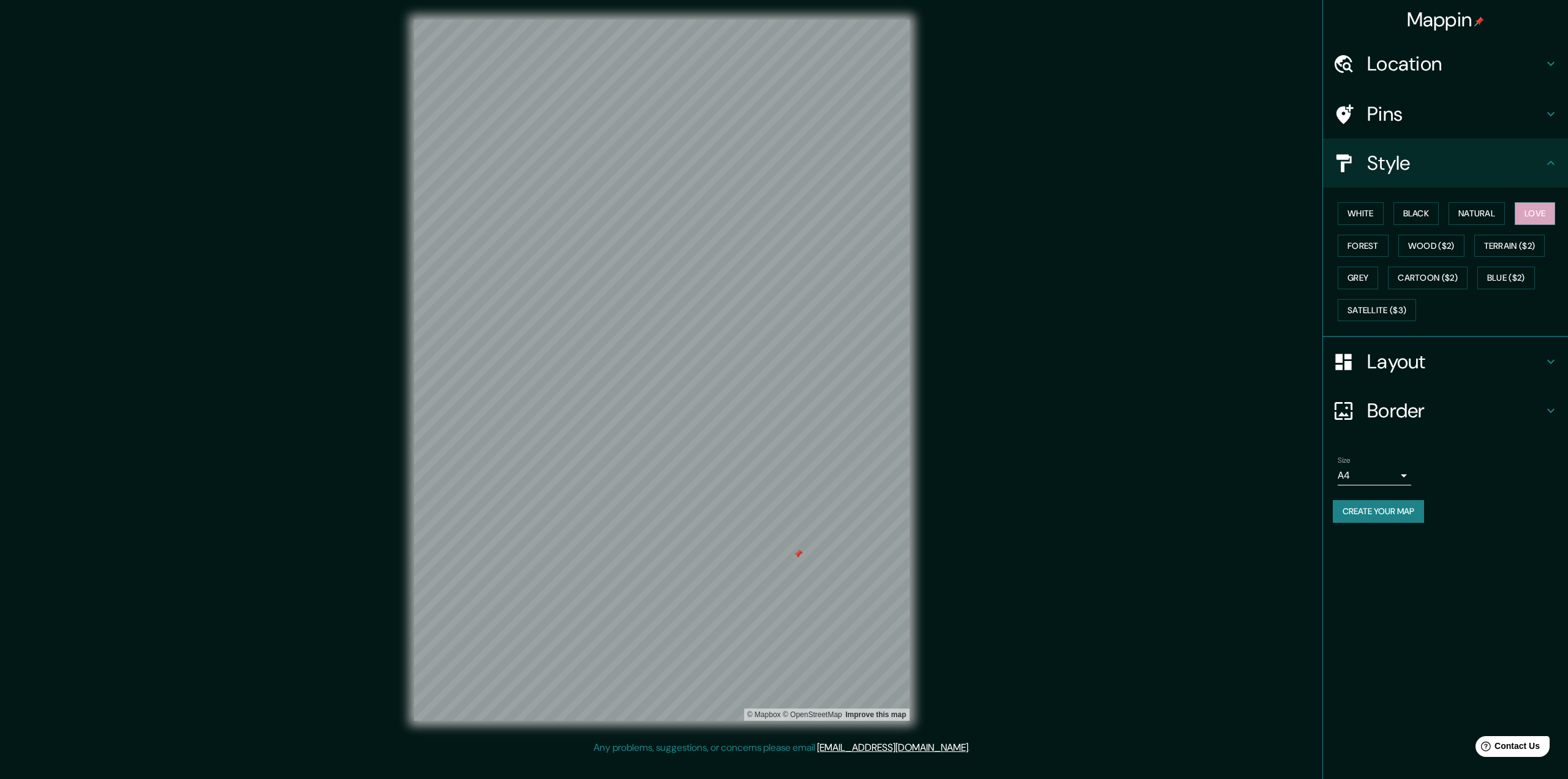
click at [1557, 165] on icon at bounding box center [1551, 164] width 15 height 15
click at [1547, 113] on icon at bounding box center [1551, 114] width 15 height 15
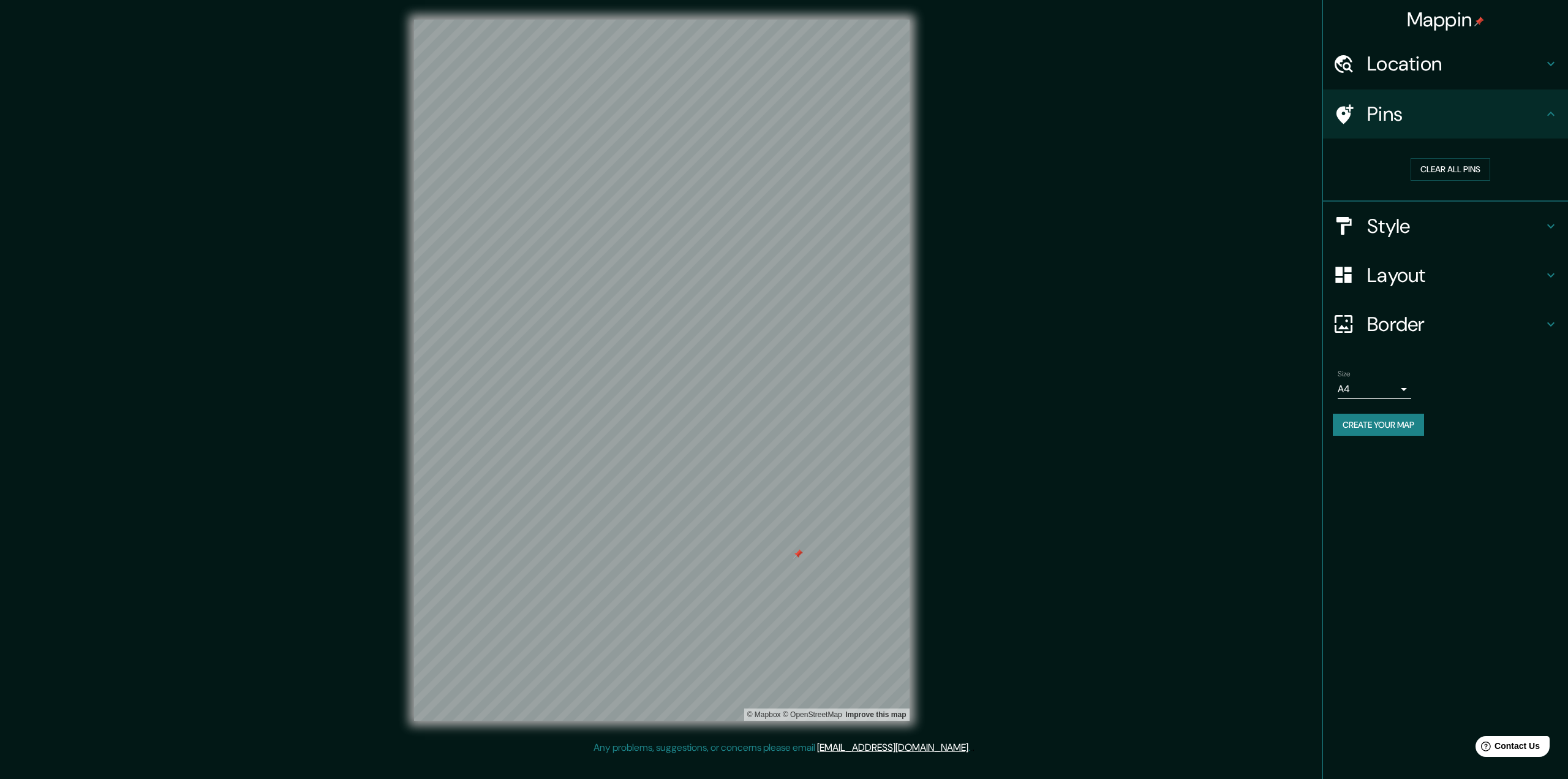
click at [1547, 113] on icon at bounding box center [1551, 114] width 15 height 15
click at [1453, 231] on h4 "Style" at bounding box center [1456, 226] width 177 height 25
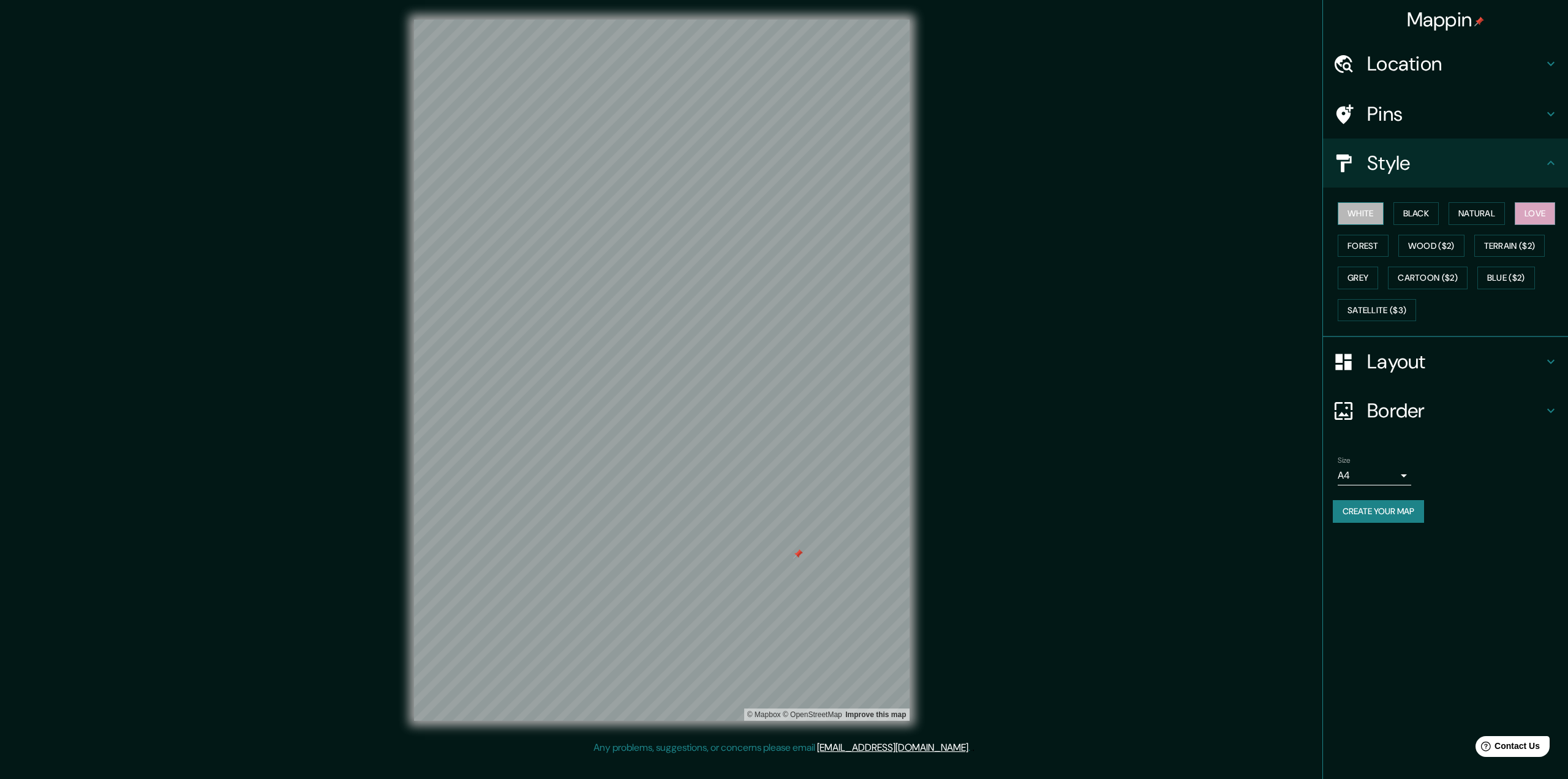
click at [1360, 214] on button "White" at bounding box center [1361, 214] width 46 height 23
click at [1404, 205] on button "Black" at bounding box center [1417, 214] width 46 height 23
click at [1464, 209] on button "Natural" at bounding box center [1477, 214] width 57 height 23
click at [1547, 219] on button "Love" at bounding box center [1535, 214] width 41 height 23
click at [1532, 253] on button "Terrain ($2)" at bounding box center [1509, 246] width 71 height 23
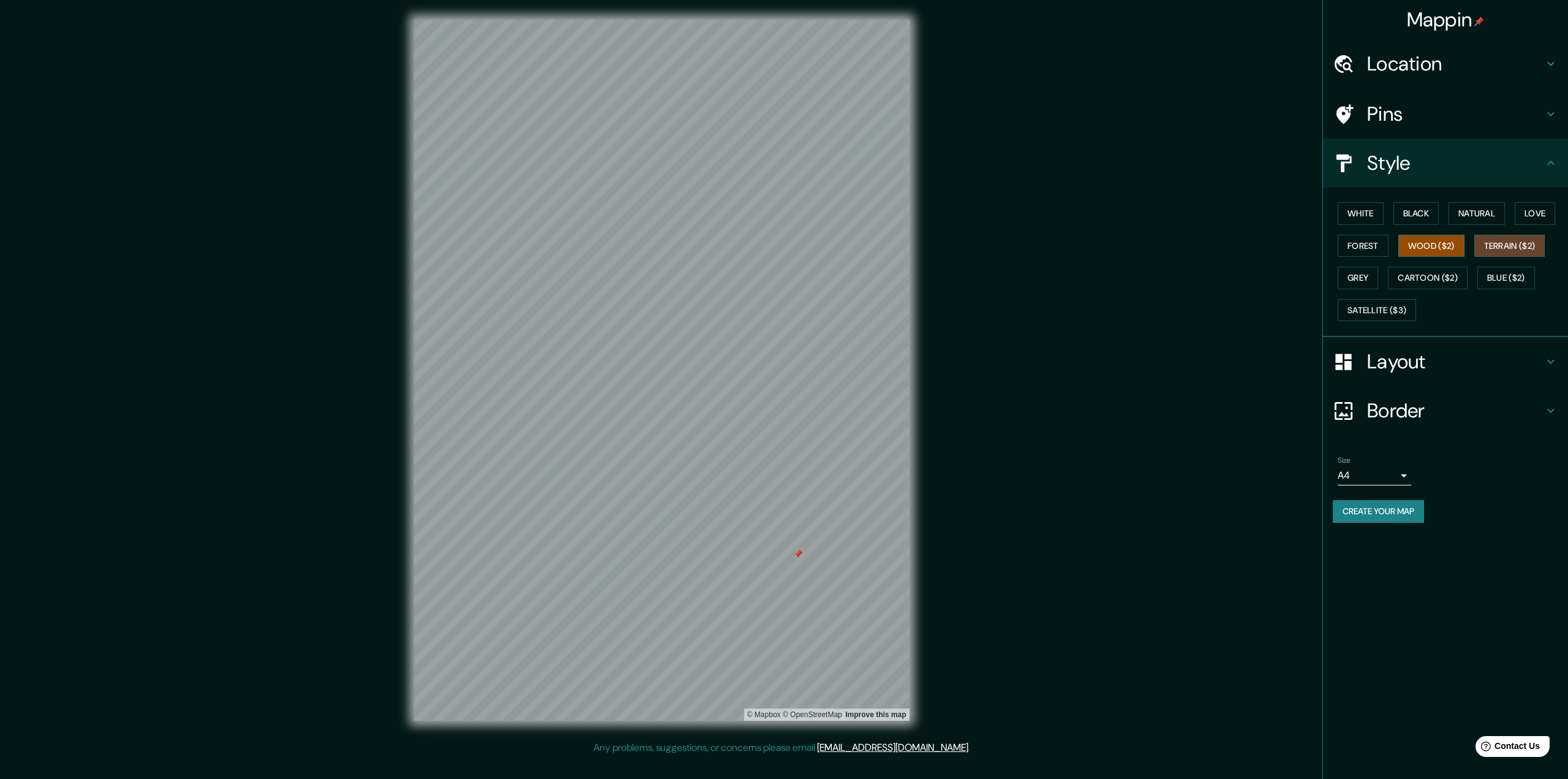
click at [1456, 251] on button "Wood ($2)" at bounding box center [1432, 246] width 66 height 23
click at [1351, 246] on button "Forest" at bounding box center [1364, 246] width 51 height 23
click at [1346, 278] on button "Grey" at bounding box center [1358, 278] width 41 height 23
click at [1438, 298] on div "White Black Natural Love Forest Wood ($2) Terrain ($2) Grey Cartoon ($2) Blue (…" at bounding box center [1450, 262] width 235 height 129
click at [1439, 278] on button "Cartoon ($2)" at bounding box center [1428, 278] width 79 height 23
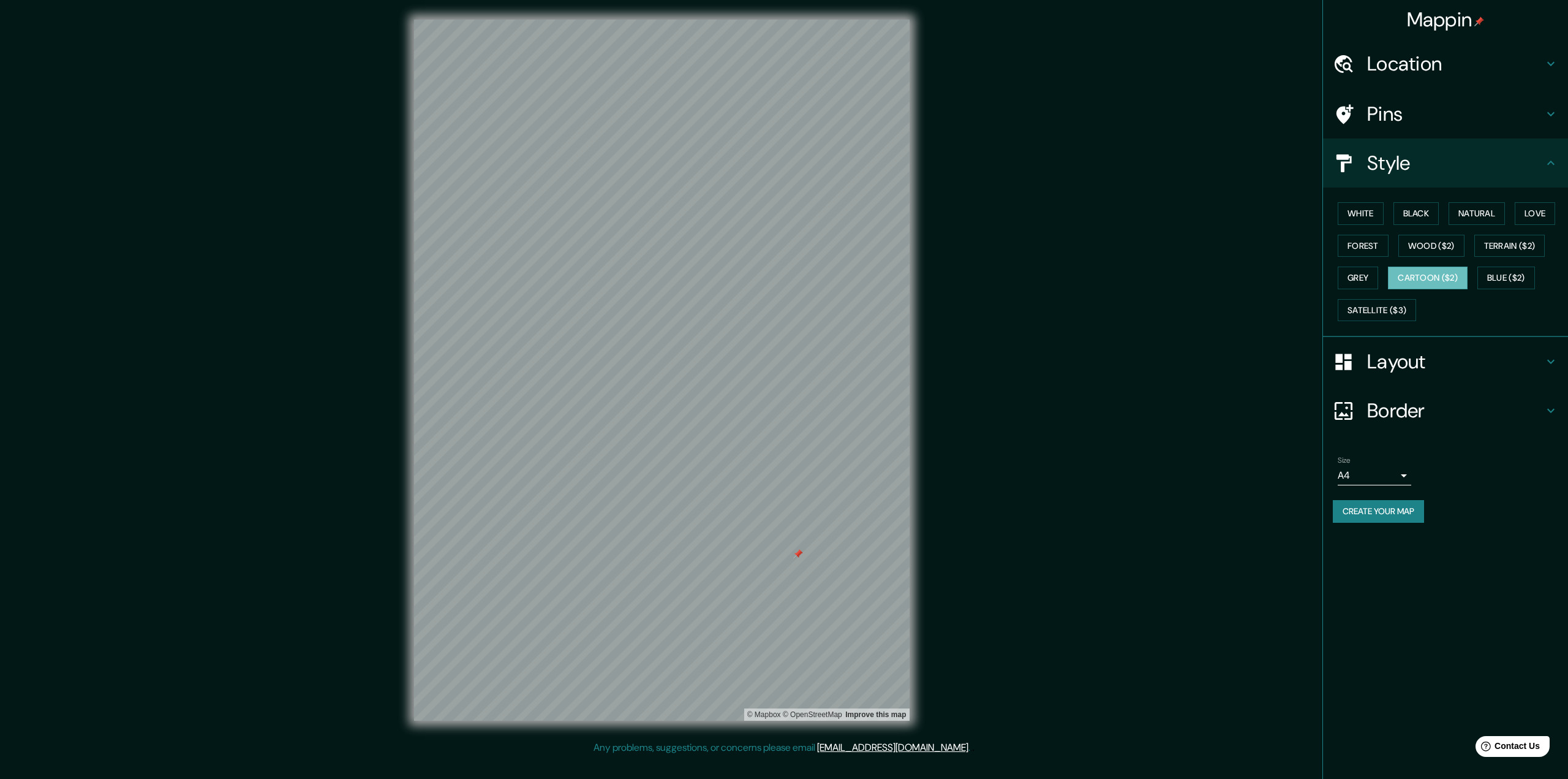
click at [1540, 291] on div "White Black Natural Love Forest Wood ($2) Terrain ($2) Grey Cartoon ($2) Blue (…" at bounding box center [1450, 262] width 235 height 129
click at [1543, 285] on div "White Black Natural Love Forest Wood ($2) Terrain ($2) Grey Cartoon ($2) Blue (…" at bounding box center [1450, 262] width 235 height 129
click at [1521, 279] on button "Blue ($2)" at bounding box center [1506, 278] width 58 height 23
click at [1374, 313] on button "Satellite ($3)" at bounding box center [1377, 310] width 78 height 23
click at [1418, 211] on button "Black" at bounding box center [1417, 214] width 46 height 23
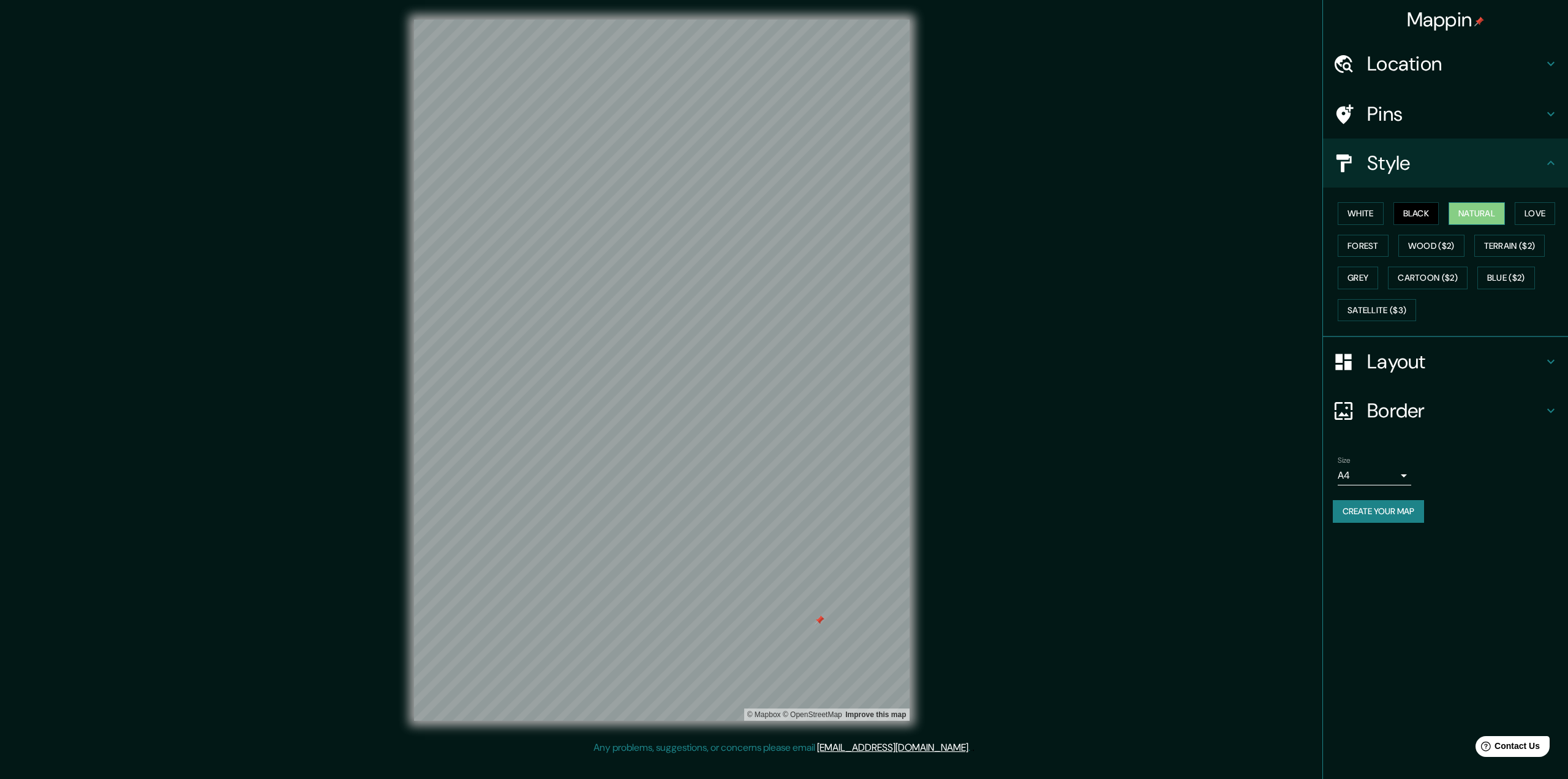
click at [1460, 213] on button "Natural" at bounding box center [1477, 214] width 57 height 23
click at [1351, 218] on button "White" at bounding box center [1361, 214] width 46 height 23
click at [1374, 308] on button "Satellite ($3)" at bounding box center [1377, 310] width 78 height 23
click at [1416, 214] on button "Black" at bounding box center [1417, 214] width 46 height 23
click at [1507, 254] on button "Terrain ($2)" at bounding box center [1509, 246] width 71 height 23
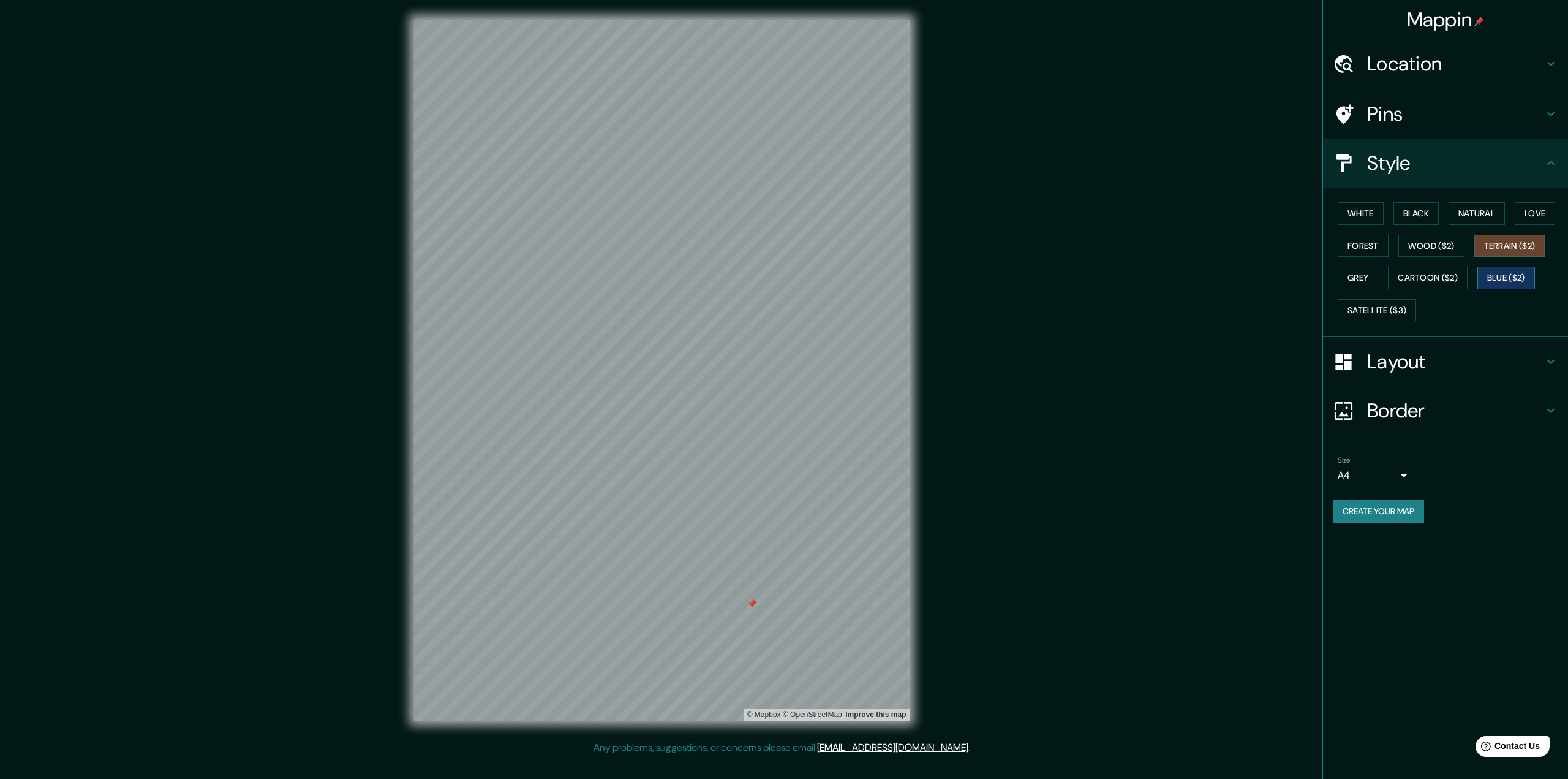
click at [1508, 270] on button "Blue ($2)" at bounding box center [1506, 278] width 58 height 23
click at [1457, 244] on button "Wood ($2)" at bounding box center [1432, 246] width 66 height 23
click at [924, 251] on div "© Mapbox © OpenStreetMap Improve this map" at bounding box center [662, 370] width 535 height 740
click at [1523, 243] on button "Terrain ($2)" at bounding box center [1509, 246] width 71 height 23
click at [1504, 276] on button "Blue ($2)" at bounding box center [1506, 278] width 58 height 23
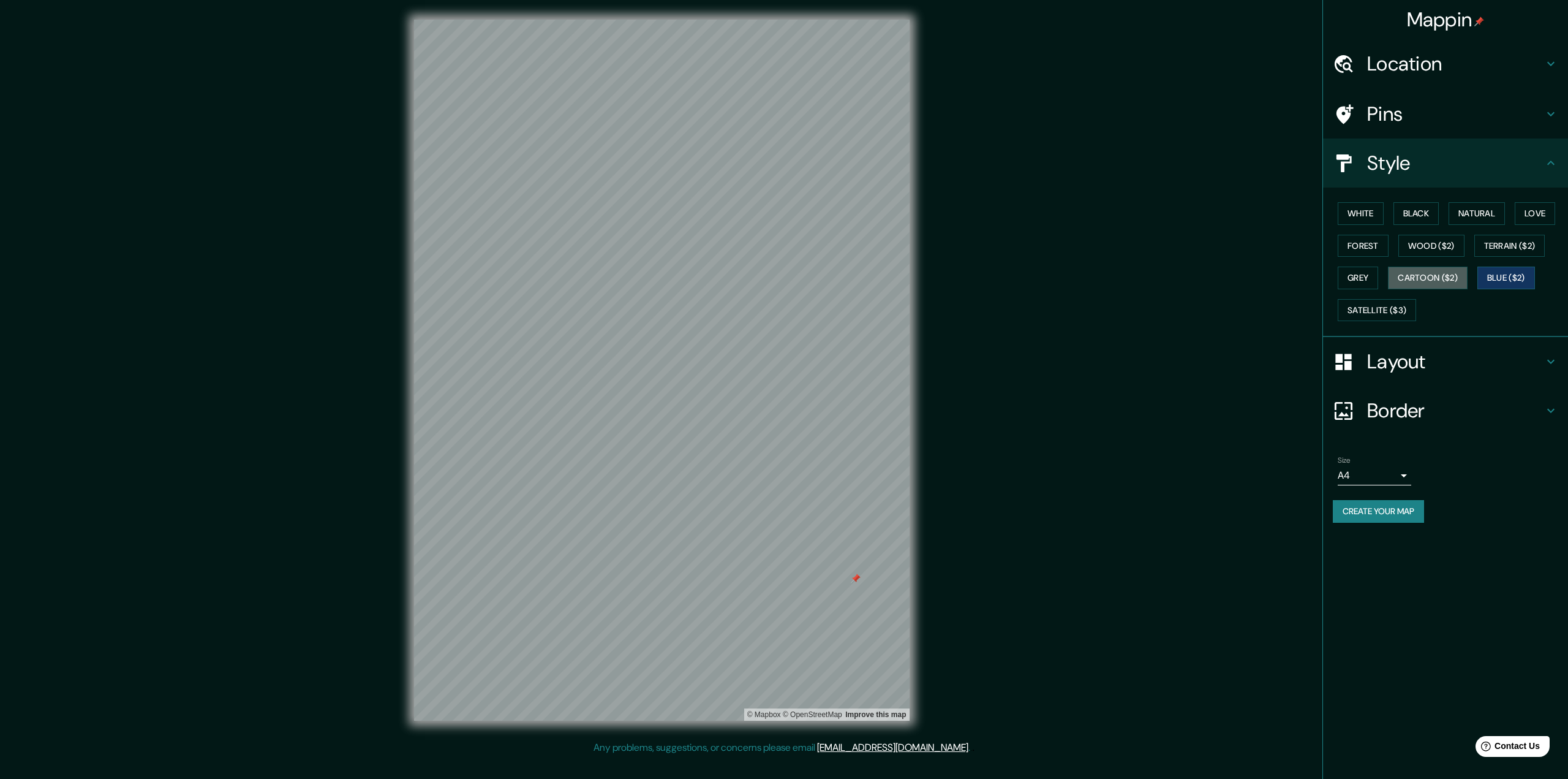
drag, startPoint x: 1448, startPoint y: 272, endPoint x: 1469, endPoint y: 260, distance: 24.2
click at [1452, 270] on button "Cartoon ($2)" at bounding box center [1428, 278] width 79 height 23
click at [1549, 210] on button "Love" at bounding box center [1535, 214] width 41 height 23
